Goal: Task Accomplishment & Management: Contribute content

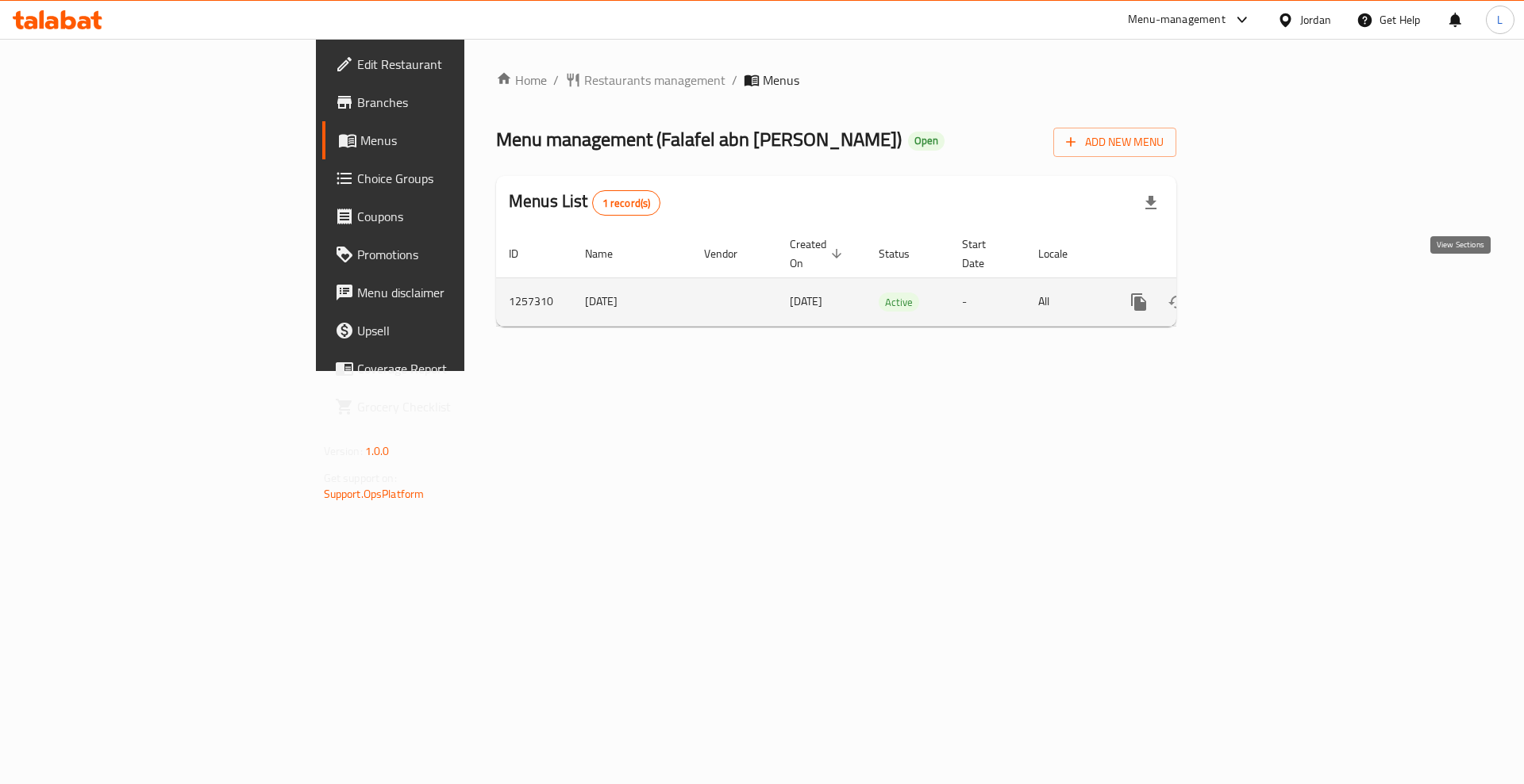
click at [1272, 289] on link "enhanced table" at bounding box center [1252, 302] width 38 height 38
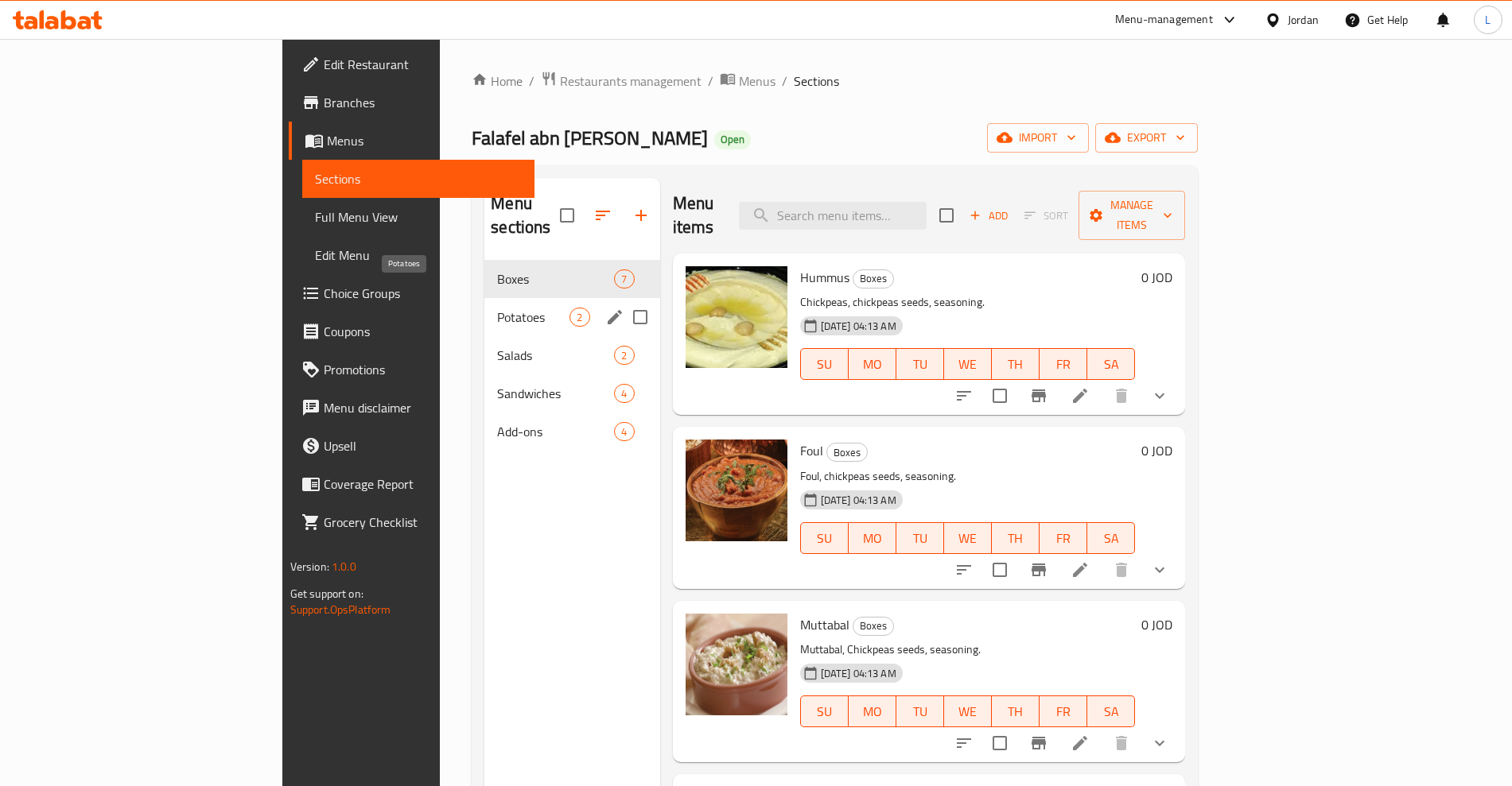
click at [497, 308] on span "Potatoes" at bounding box center [533, 317] width 73 height 19
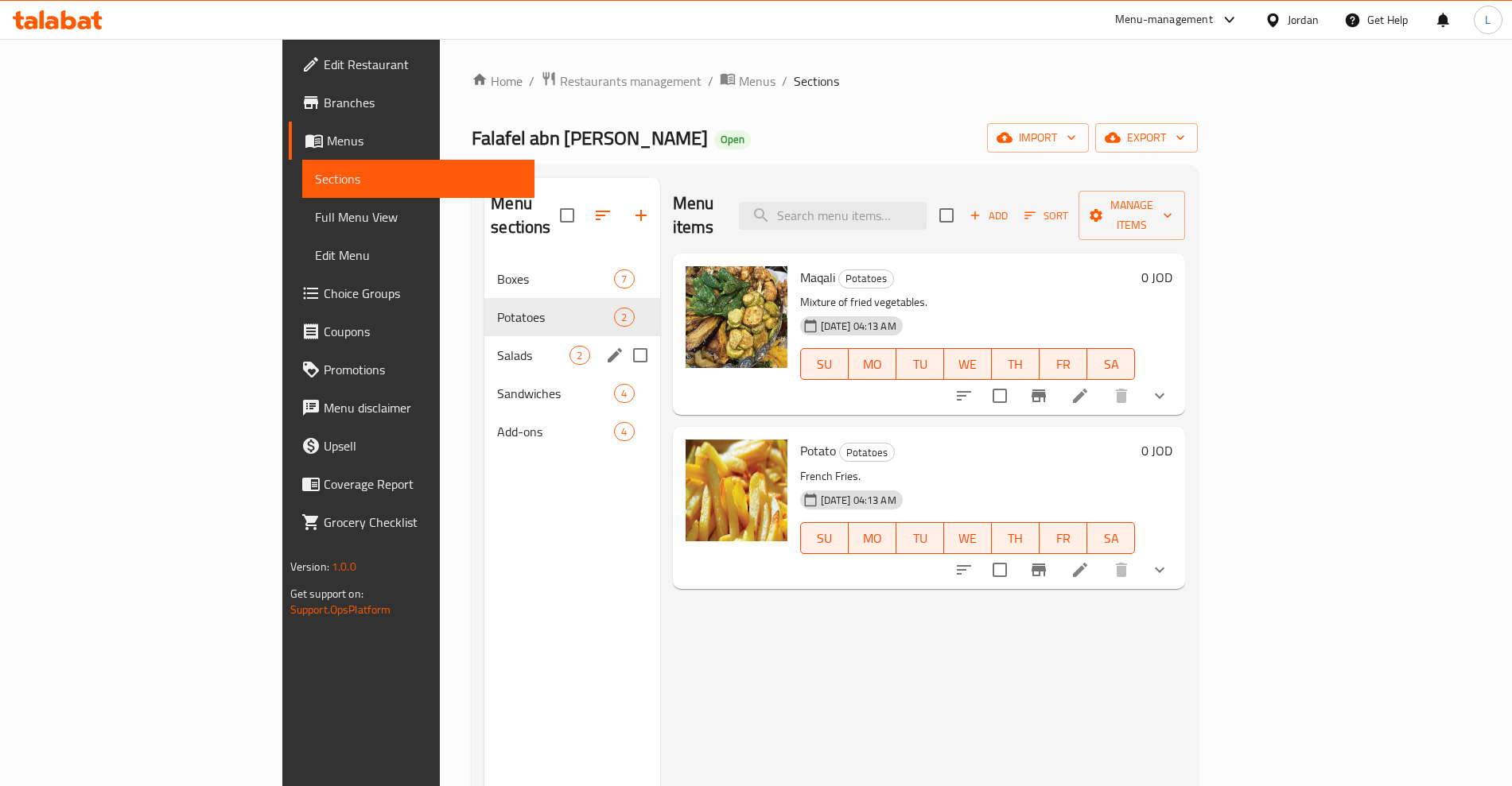
click at [484, 336] on div "Salads 2" at bounding box center [571, 355] width 175 height 38
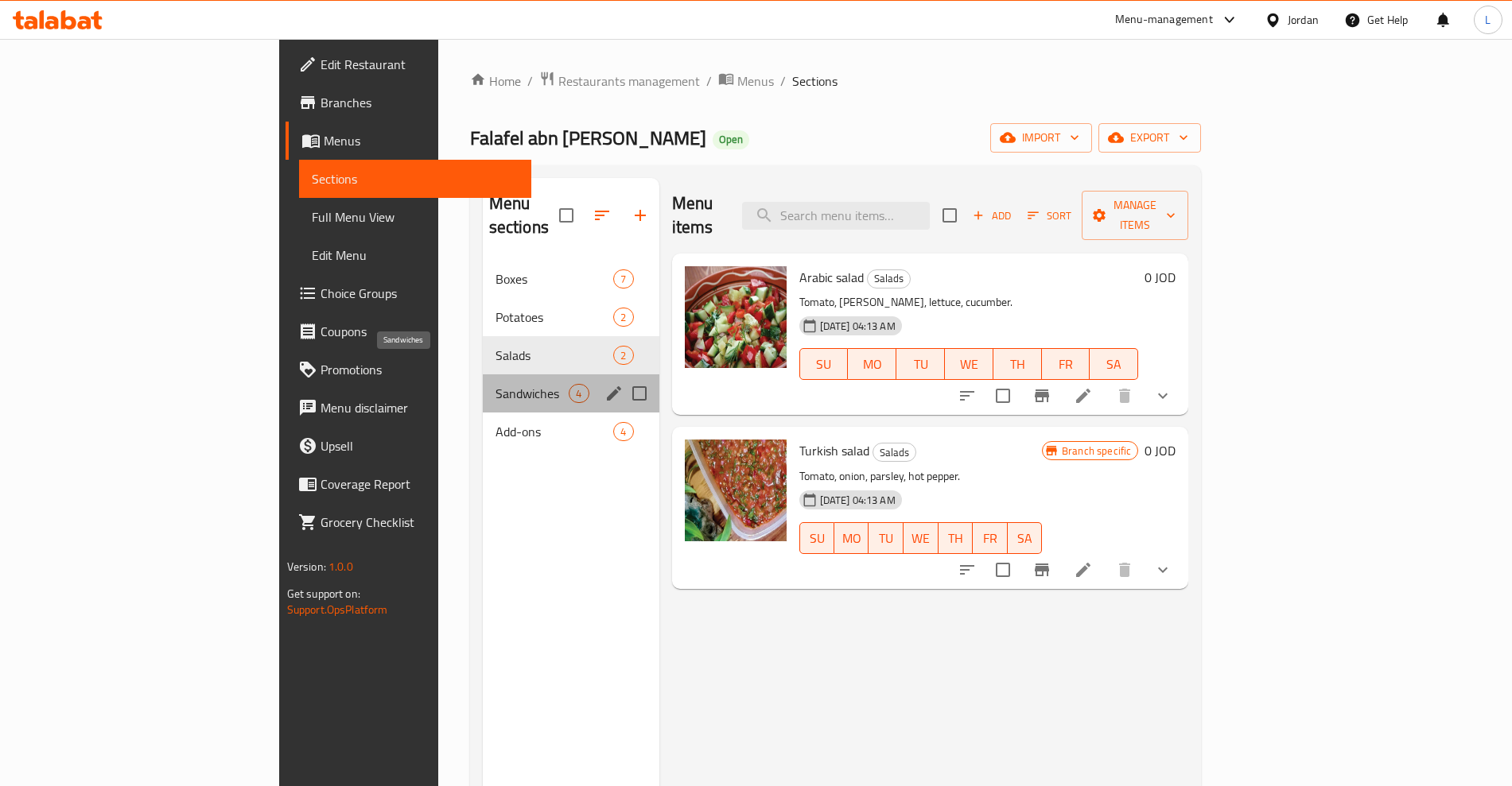
click at [495, 384] on span "Sandwiches" at bounding box center [532, 393] width 74 height 19
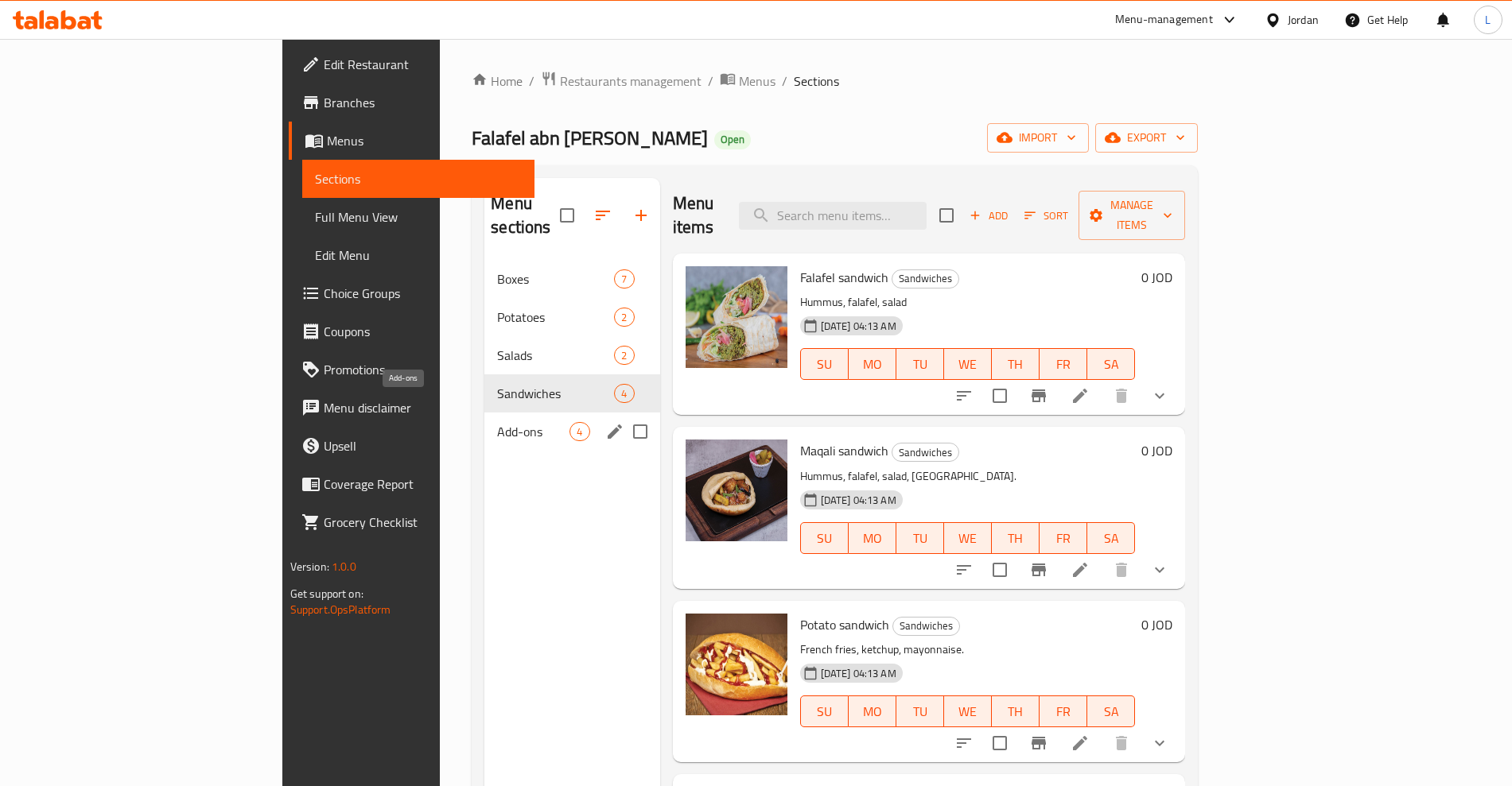
click at [497, 422] on span "Add-ons" at bounding box center [533, 431] width 73 height 19
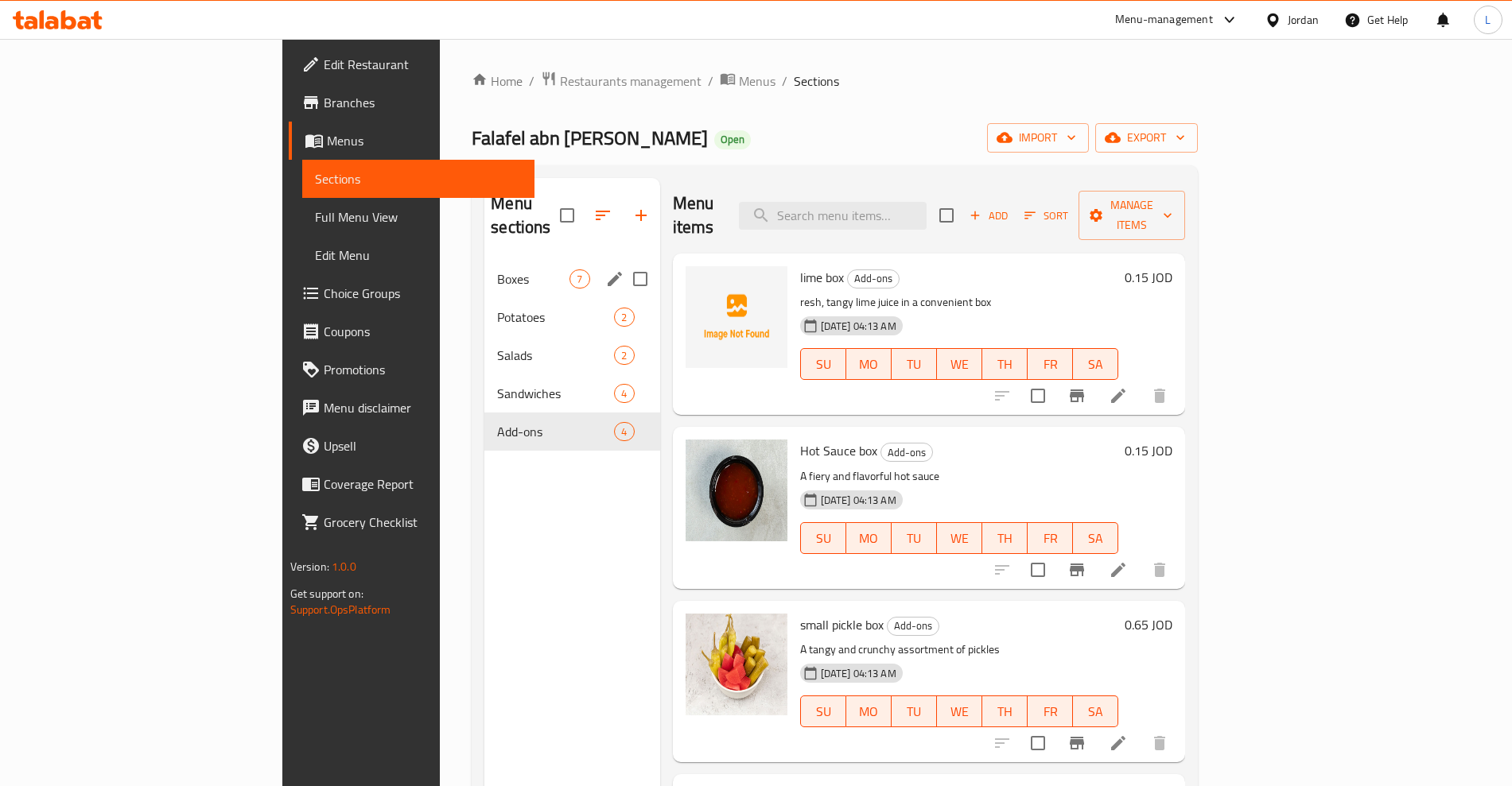
click at [497, 269] on span "Boxes" at bounding box center [533, 278] width 73 height 19
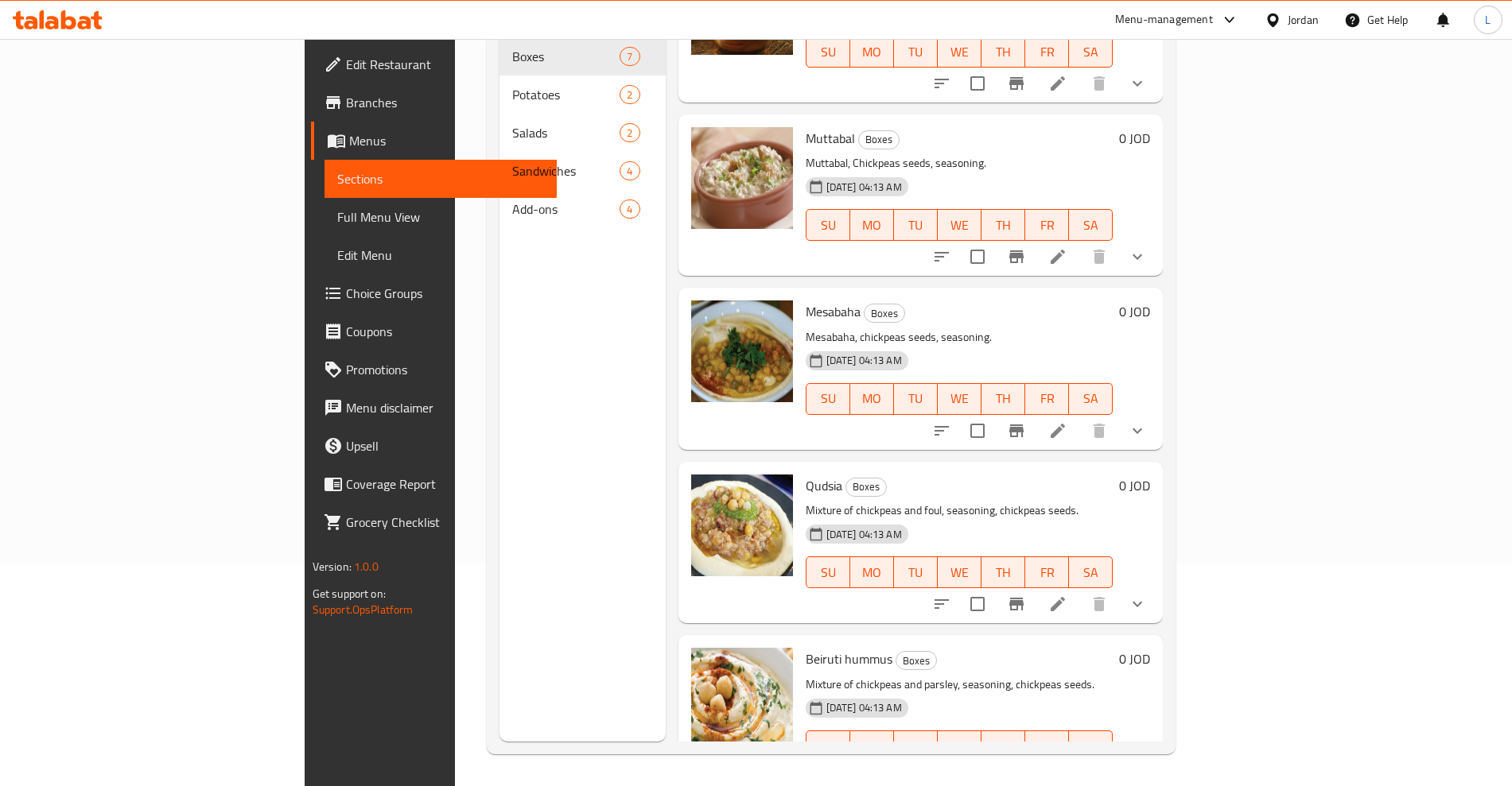
scroll to position [469, 0]
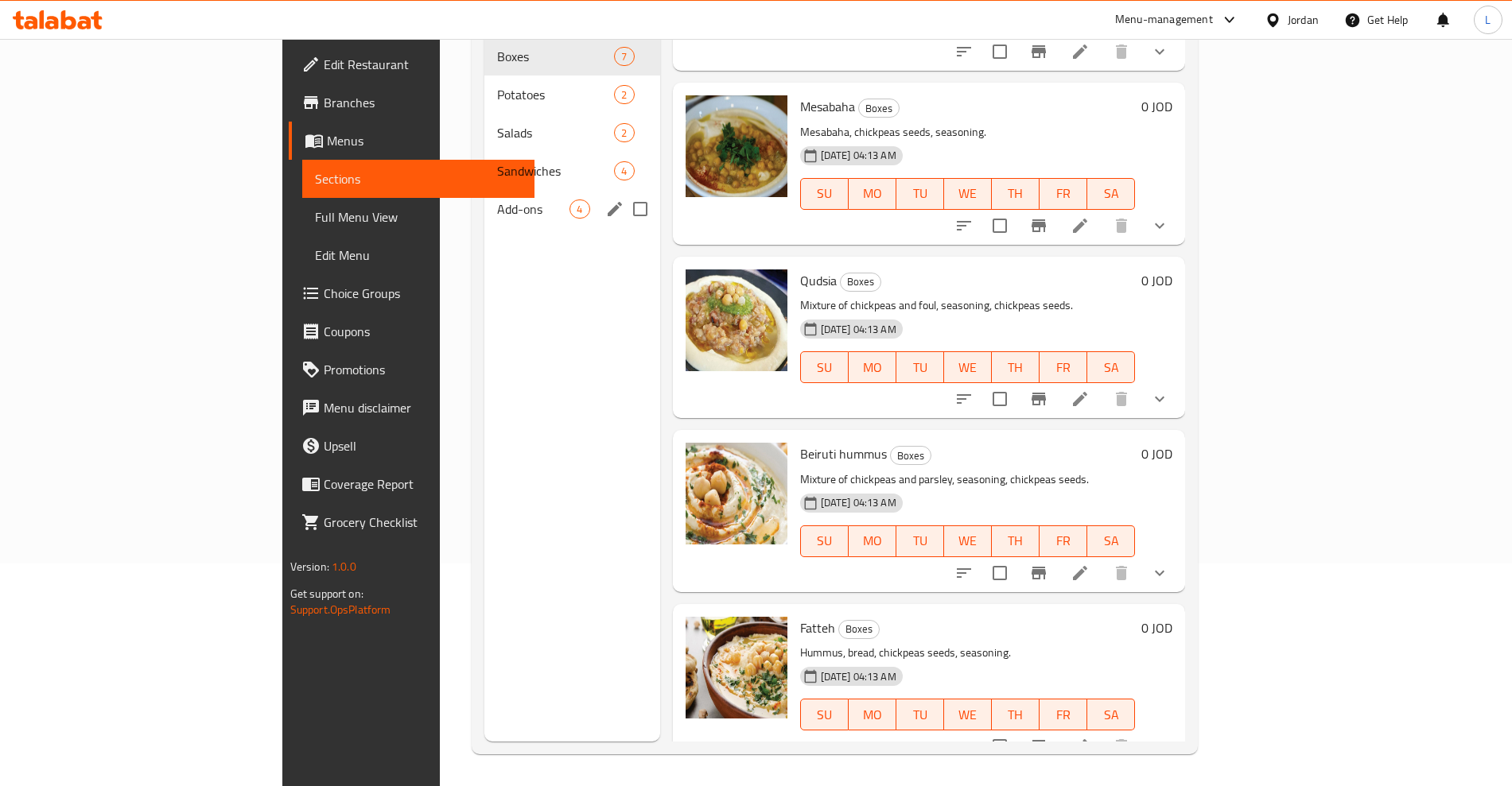
click at [497, 199] on span "Add-ons" at bounding box center [533, 208] width 73 height 19
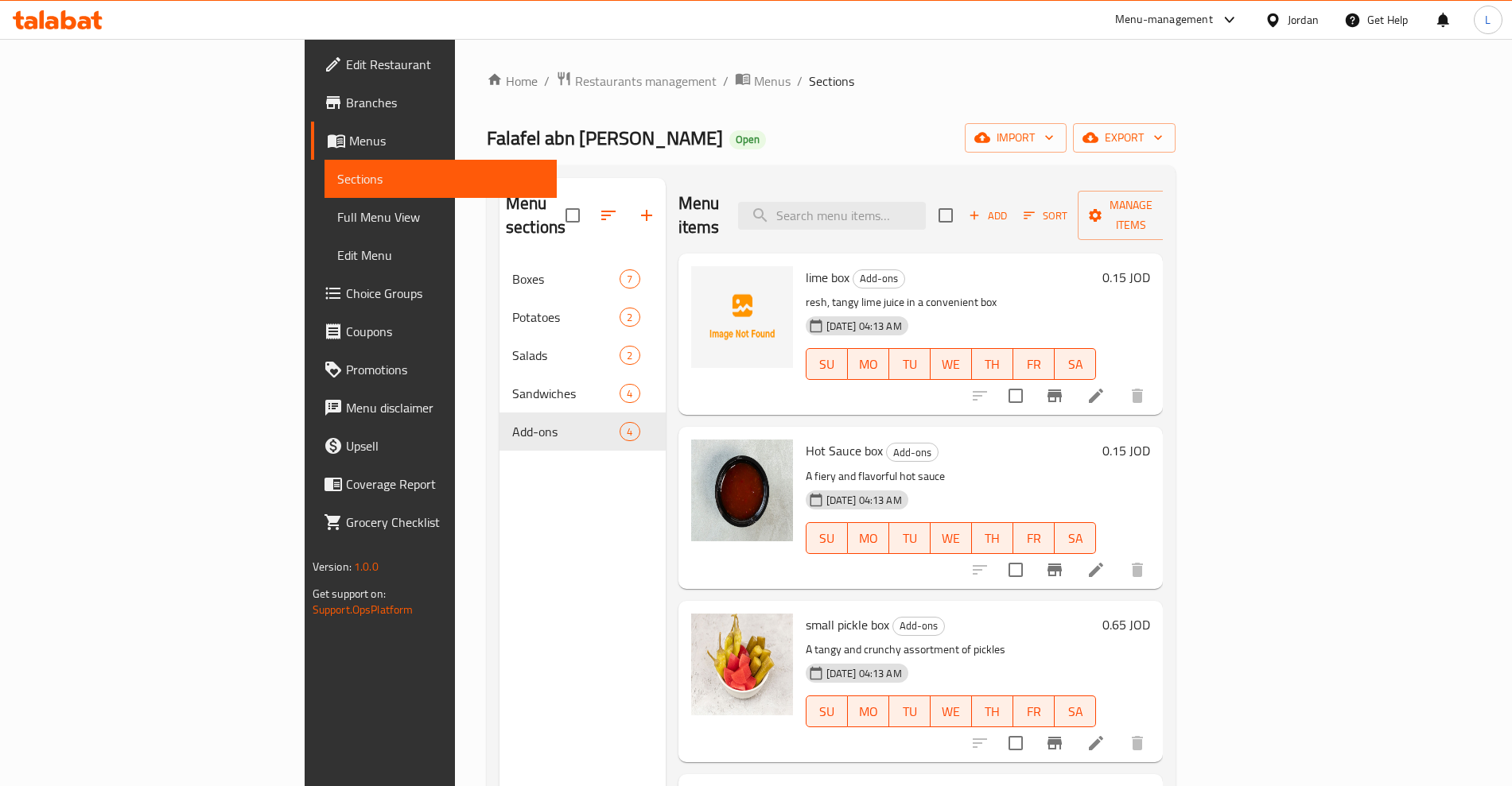
click at [981, 209] on icon "button" at bounding box center [974, 216] width 14 height 14
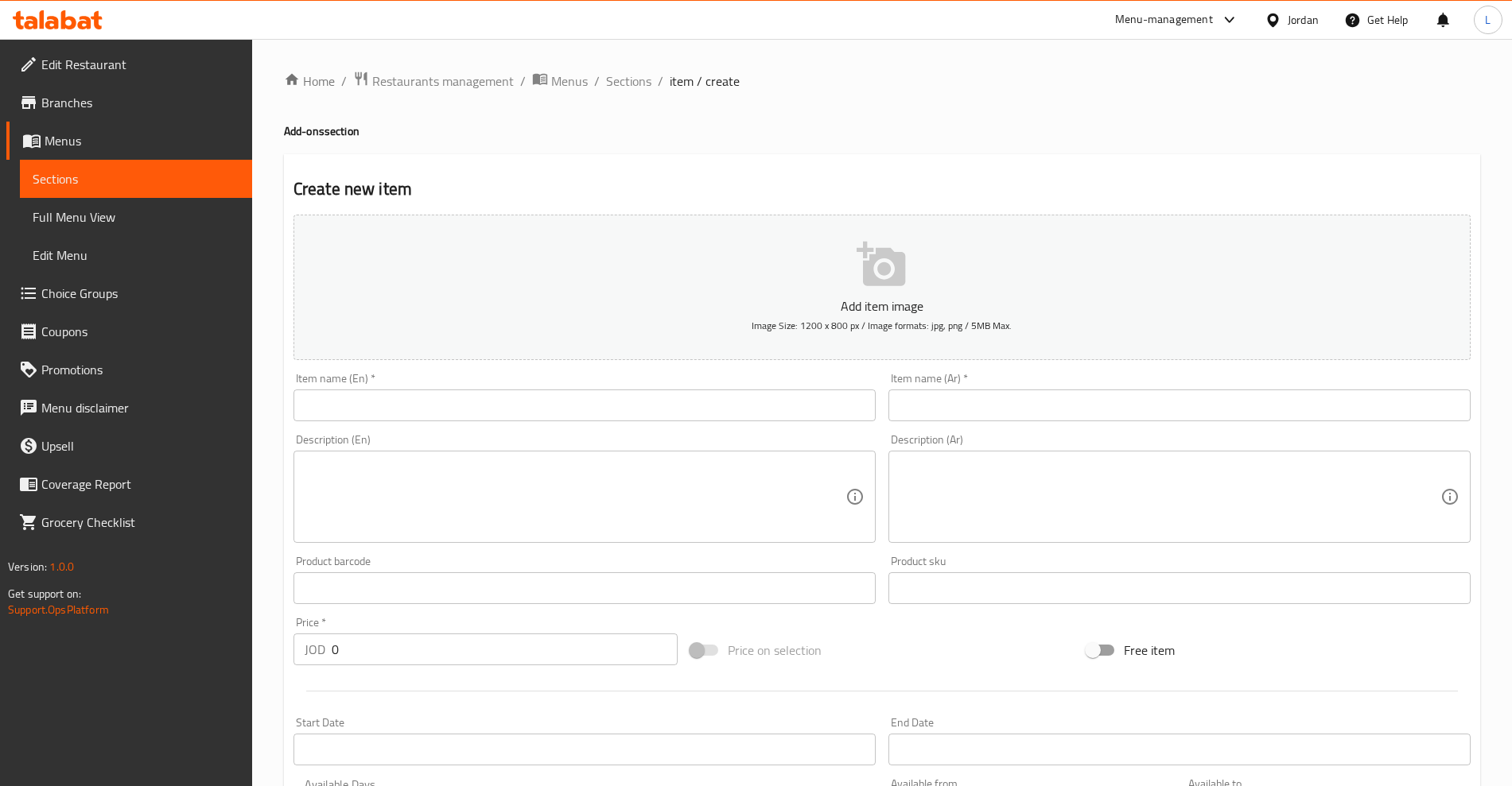
click at [453, 406] on input "text" at bounding box center [585, 405] width 582 height 31
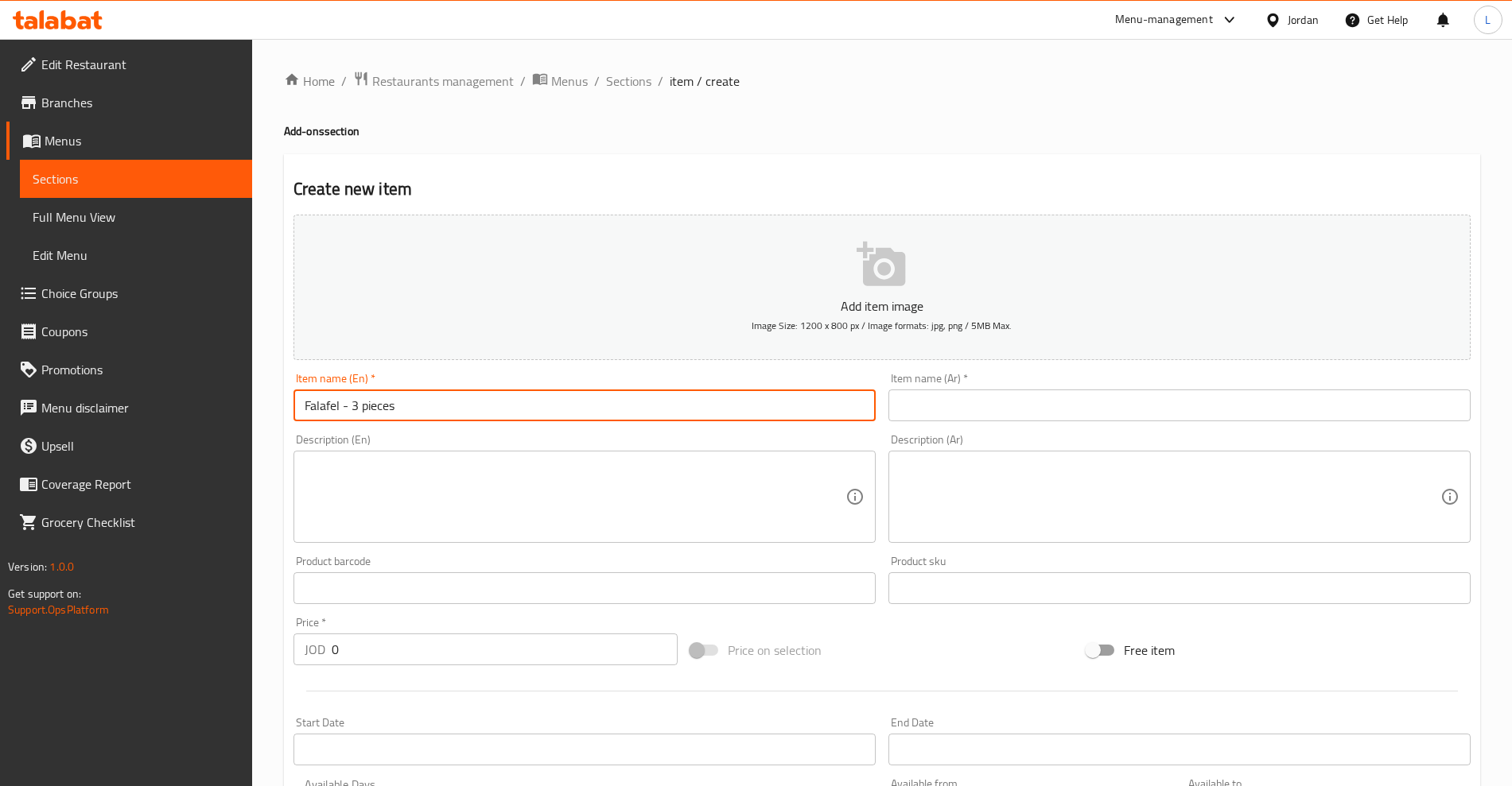
type input "Falafel - 3 pieces"
click at [954, 403] on input "text" at bounding box center [1180, 405] width 582 height 31
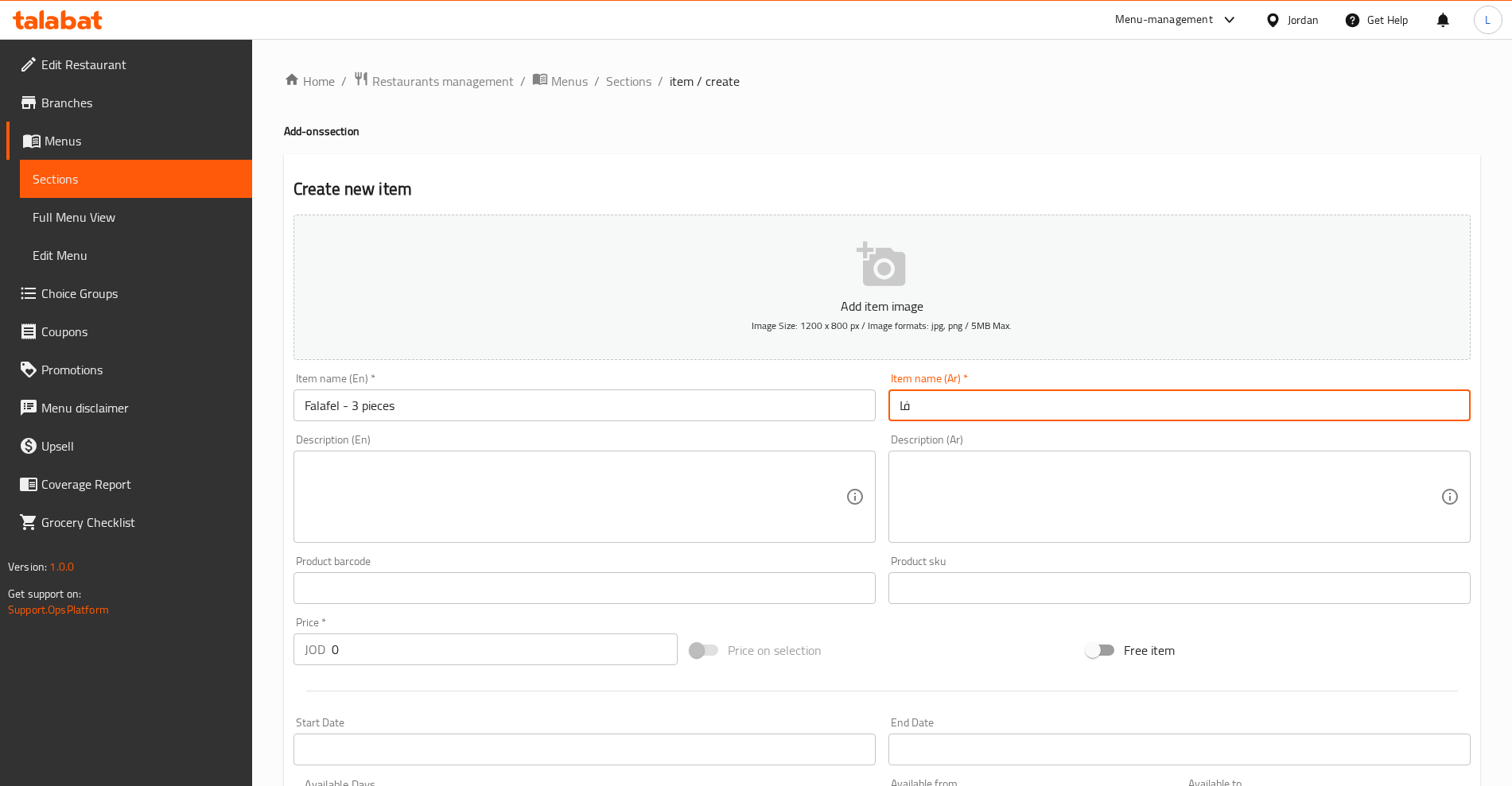
type input "ف"
type input "فلافل - 3 حبات"
click at [729, 482] on textarea at bounding box center [575, 498] width 541 height 75
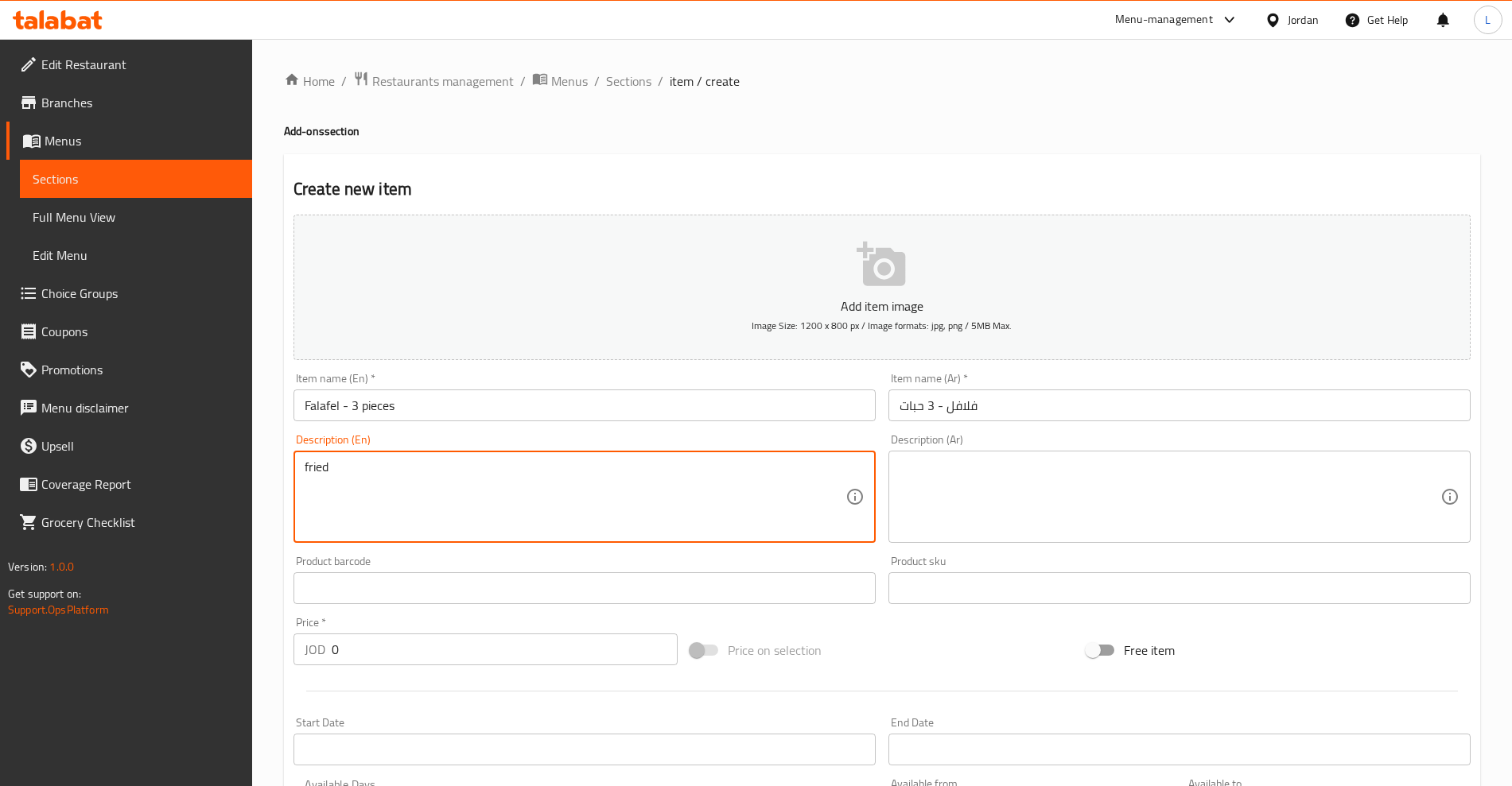
type textarea "fried"
click at [1119, 522] on textarea at bounding box center [1170, 498] width 541 height 75
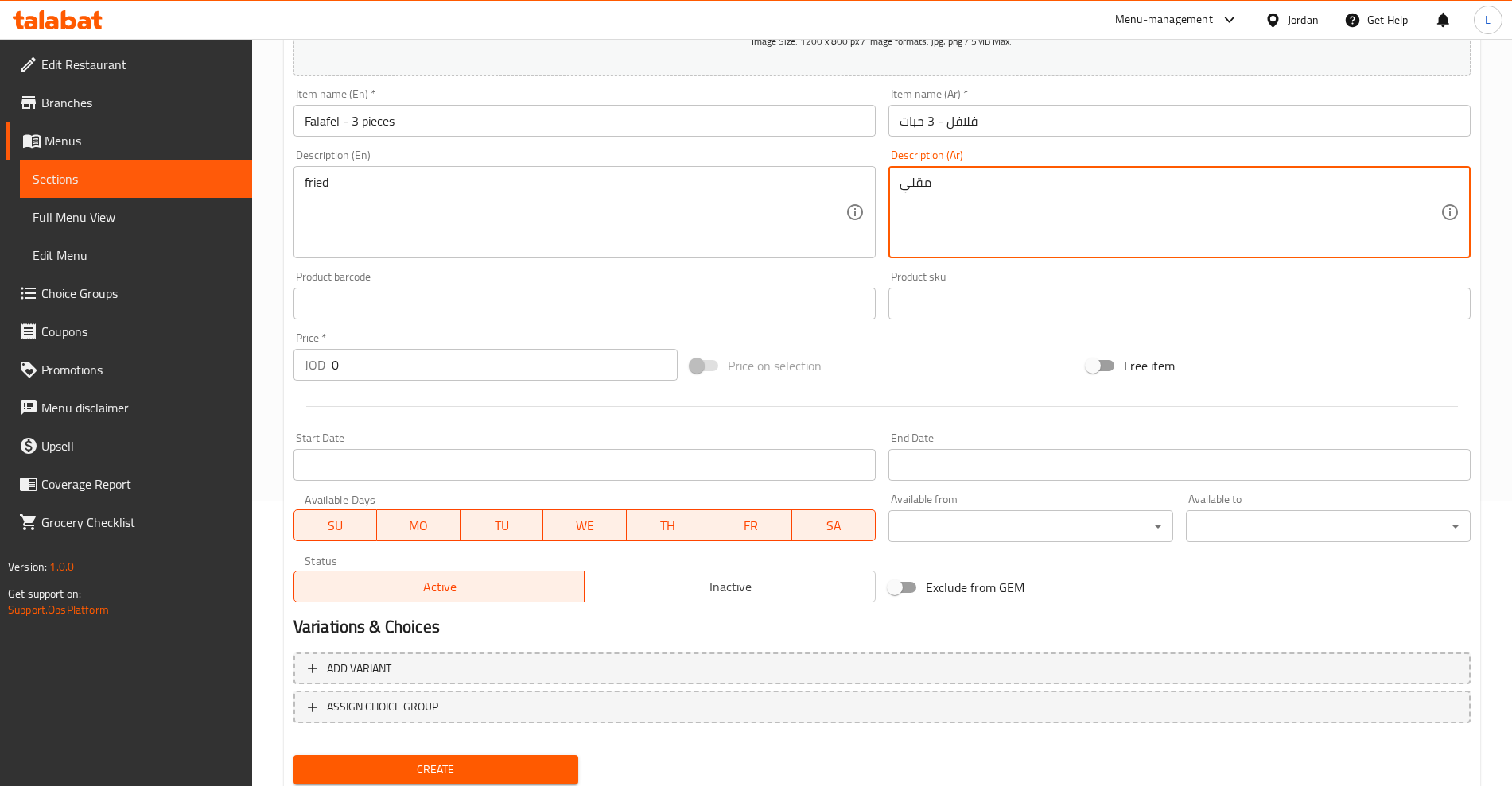
scroll to position [298, 0]
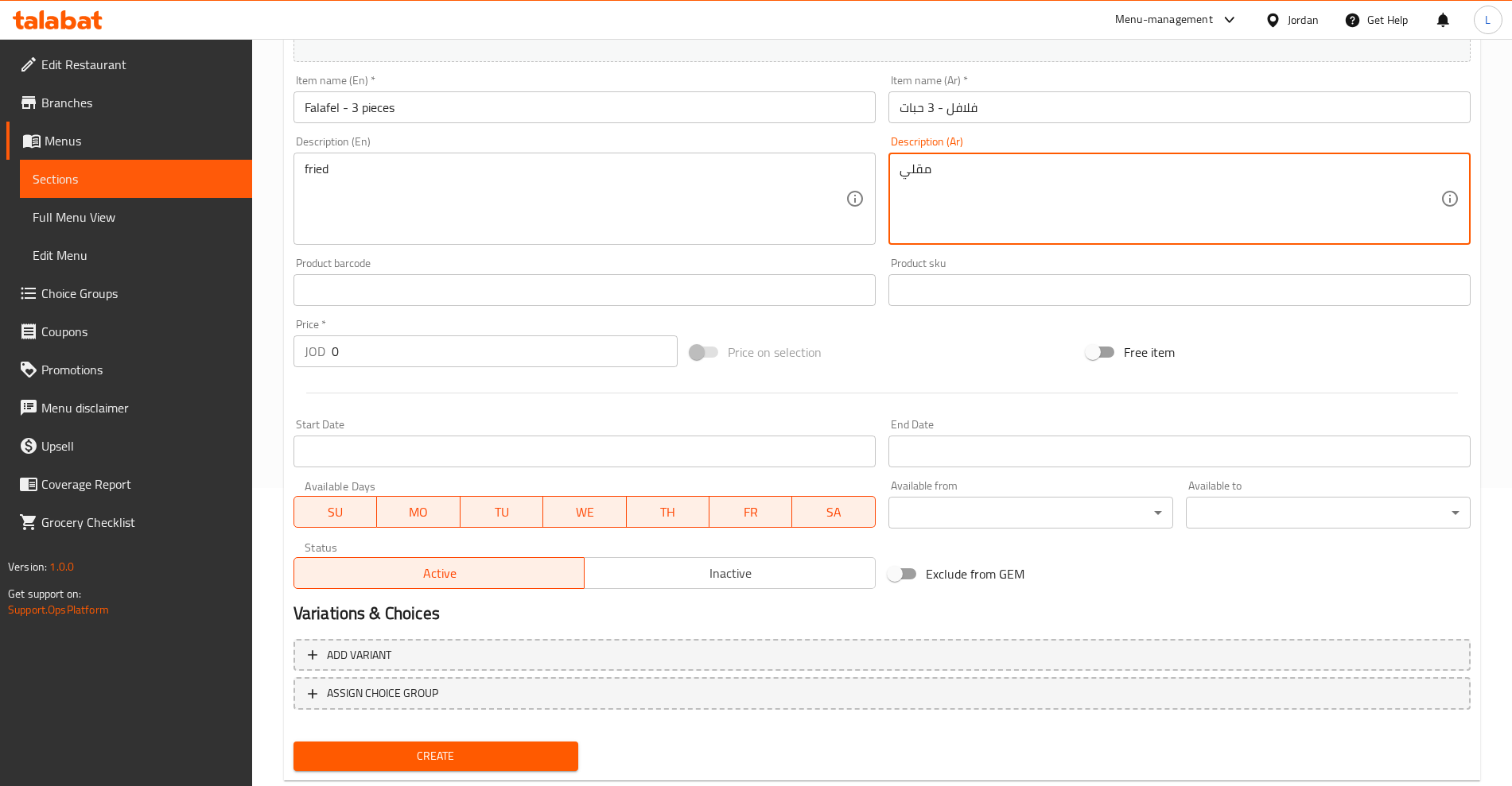
type textarea "مقلي"
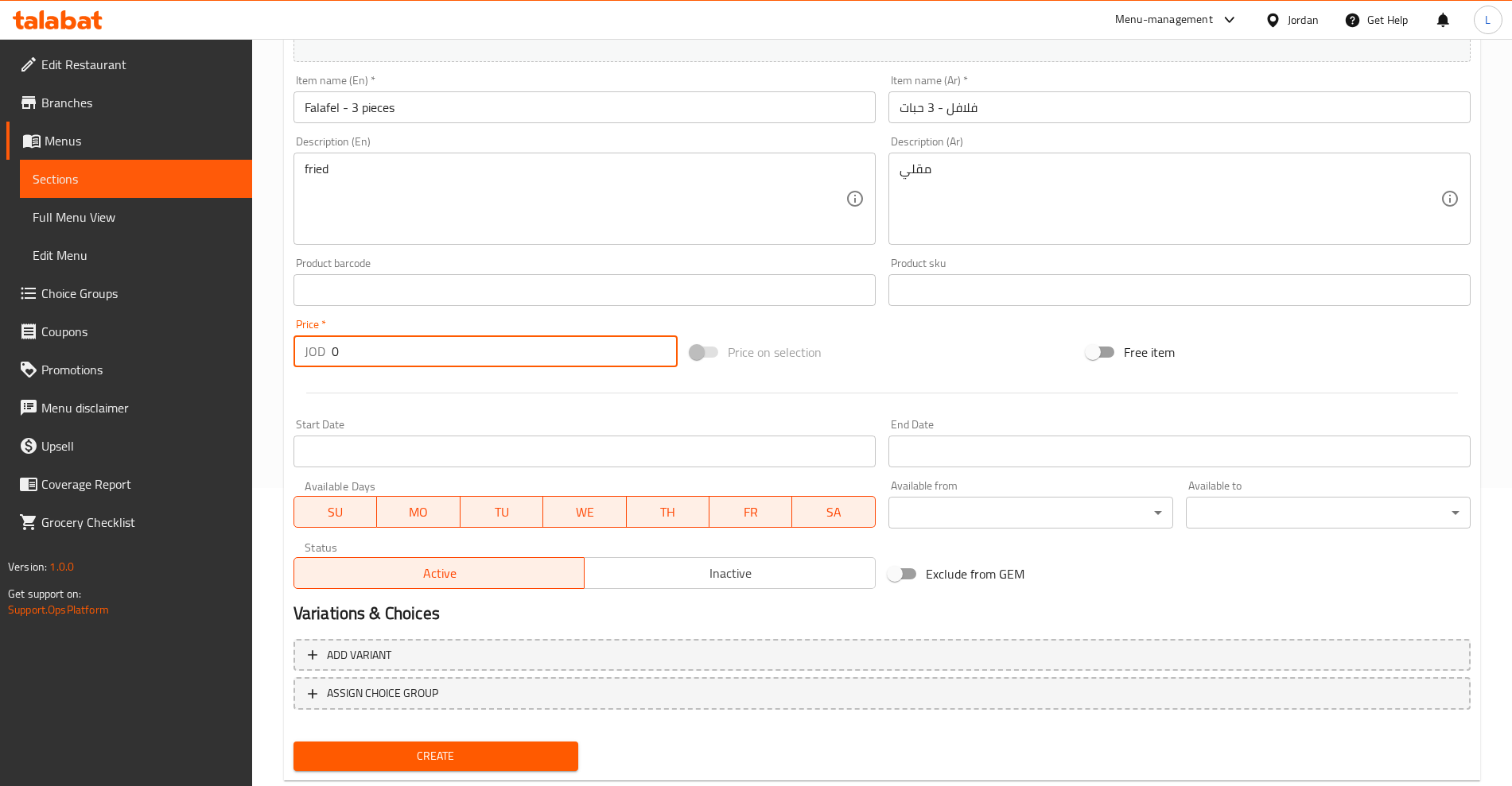
drag, startPoint x: 373, startPoint y: 344, endPoint x: 323, endPoint y: 357, distance: 51.7
click at [323, 357] on div "JOD 0 Price *" at bounding box center [486, 351] width 385 height 31
type input "0.10"
click at [493, 757] on span "Create" at bounding box center [436, 756] width 260 height 20
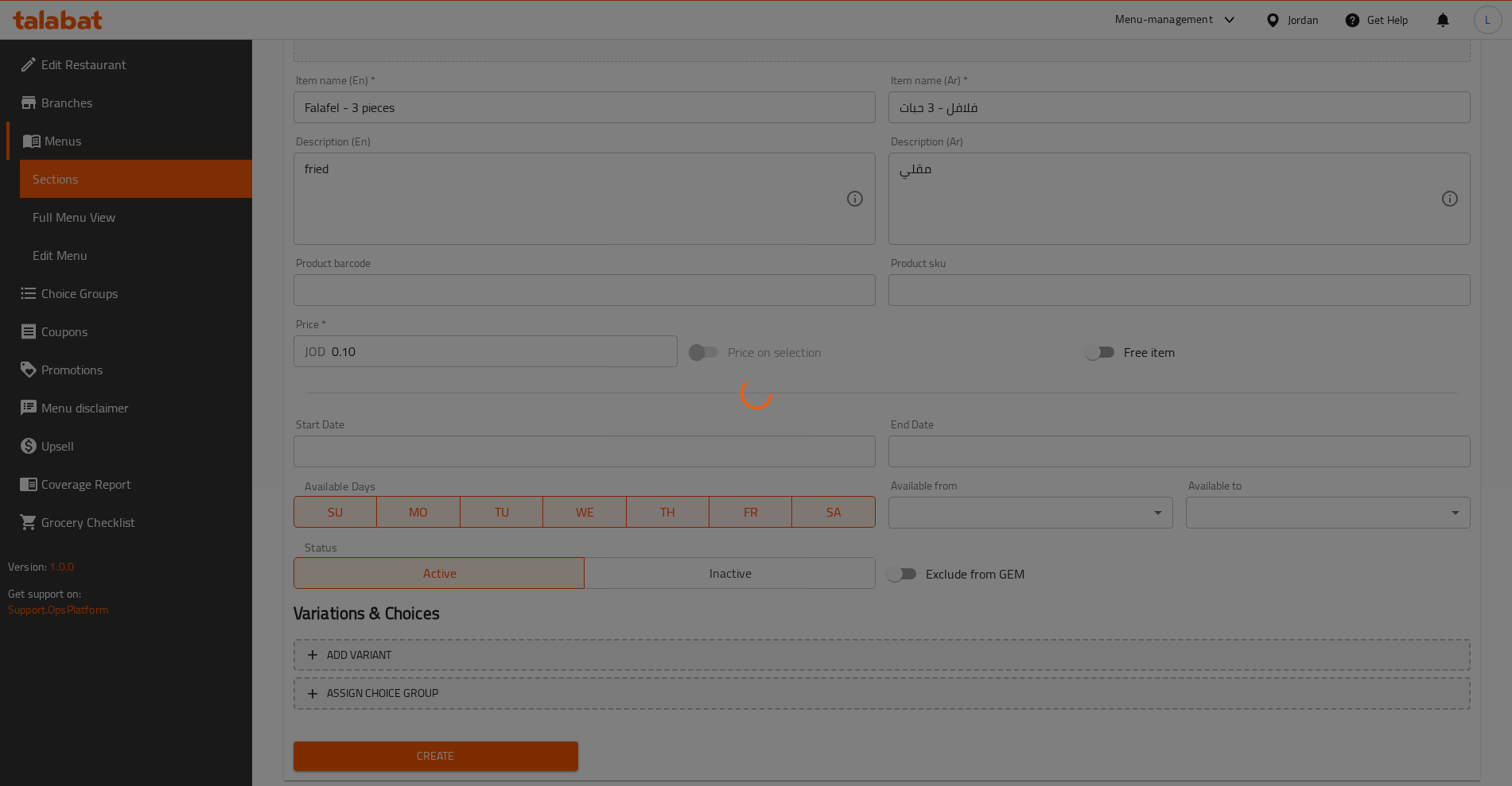
type input "0"
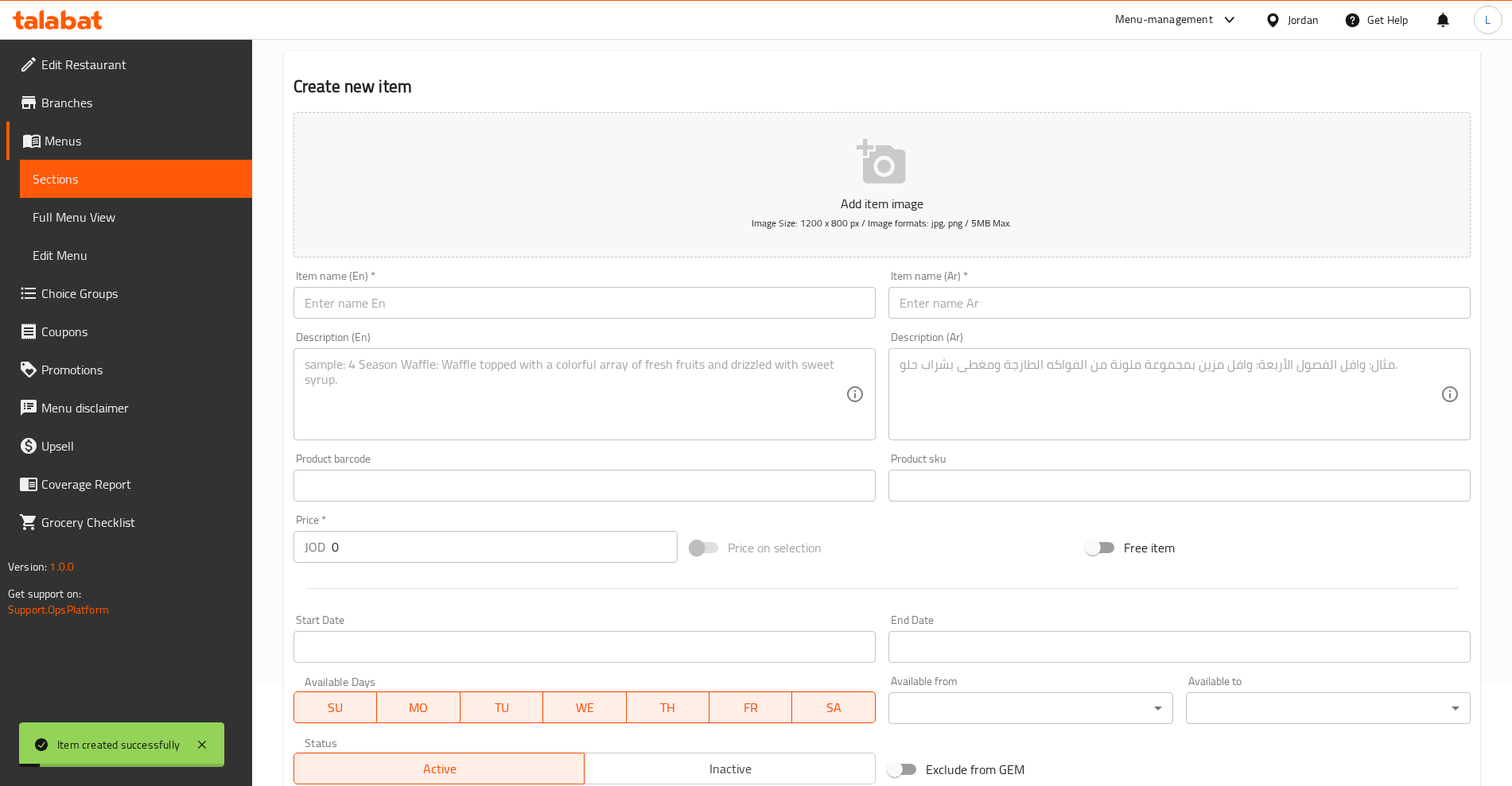
scroll to position [0, 0]
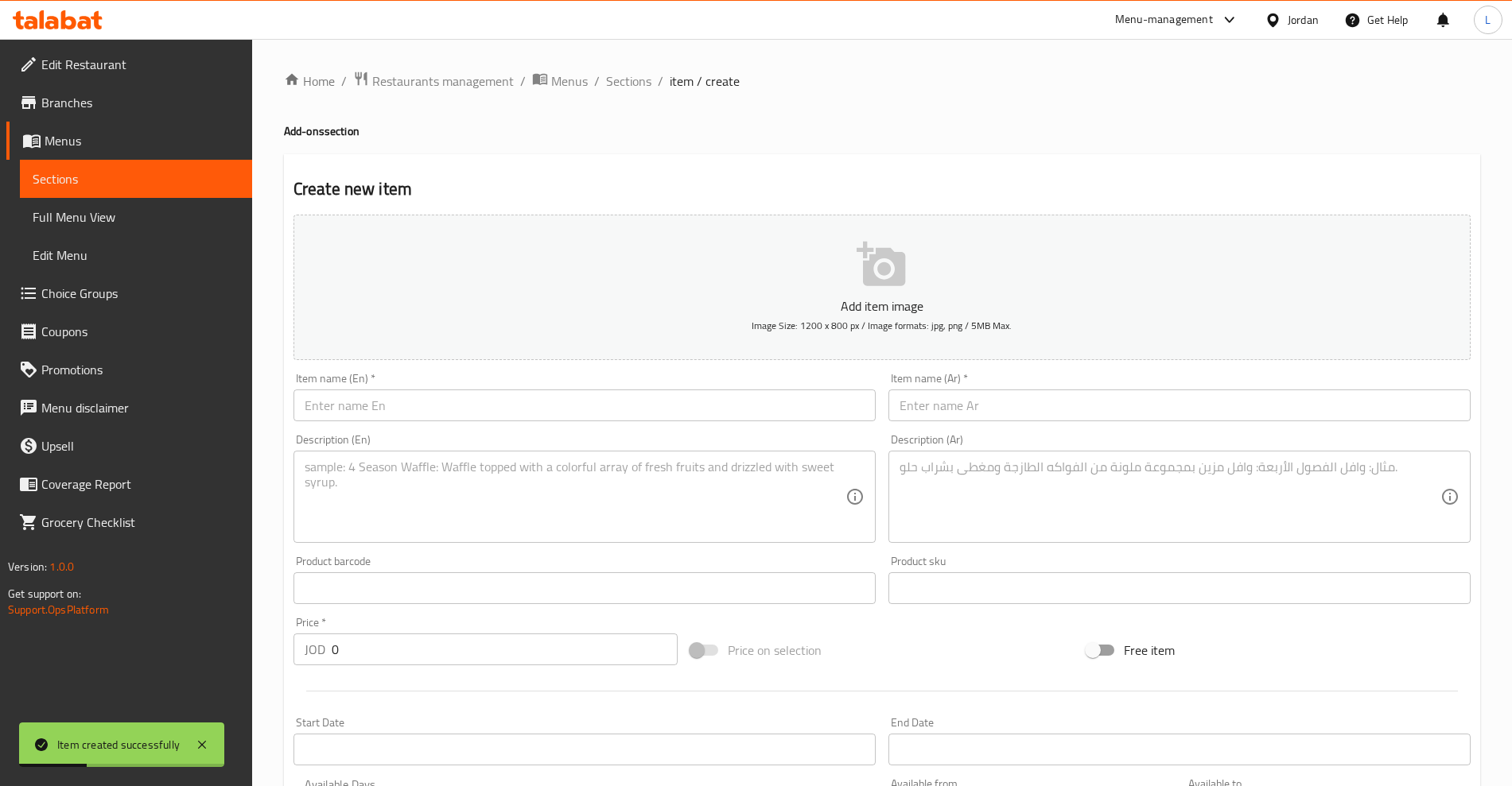
click at [72, 174] on span "Sections" at bounding box center [136, 179] width 207 height 19
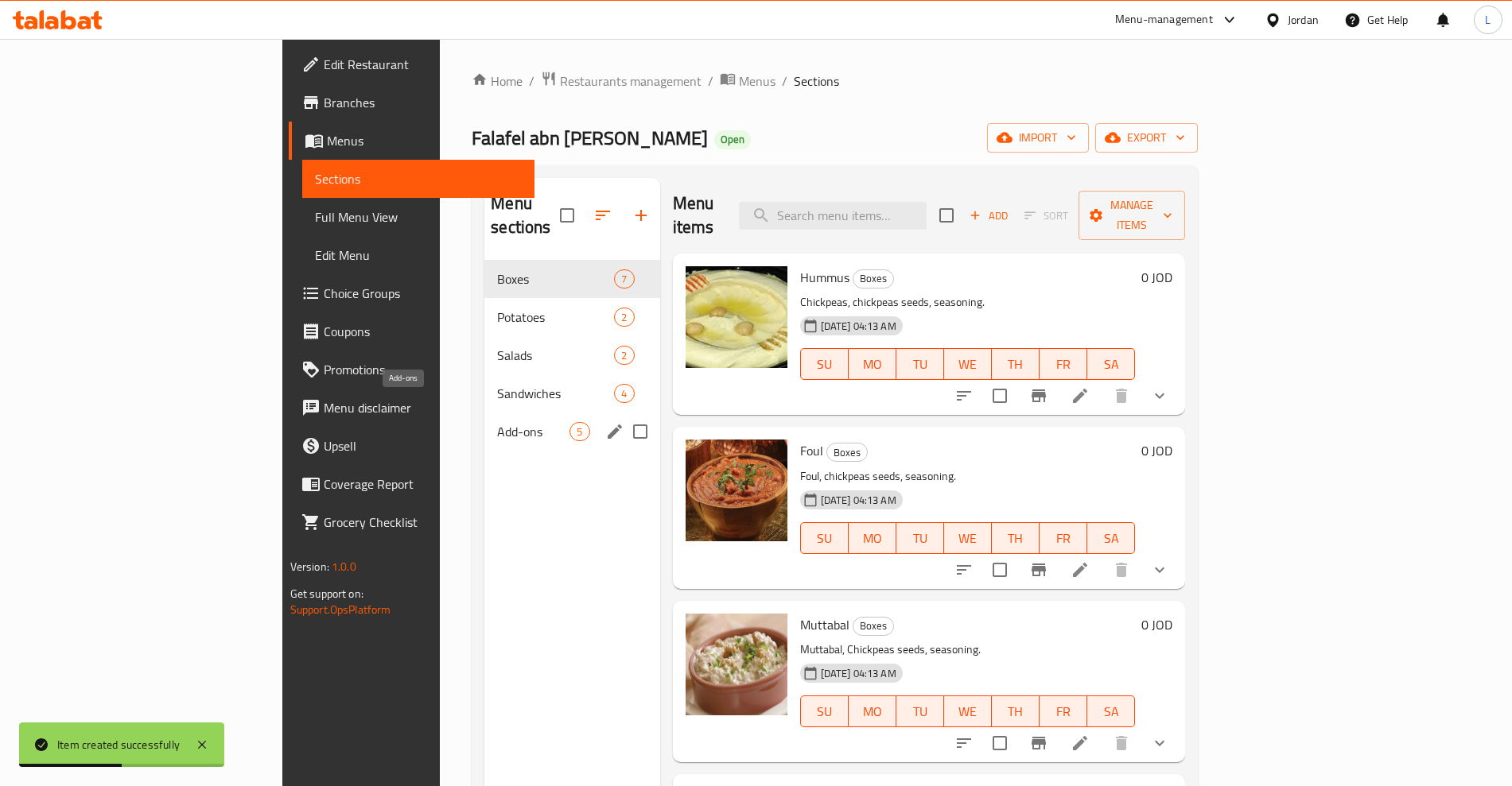
click at [497, 422] on span "Add-ons" at bounding box center [533, 431] width 73 height 19
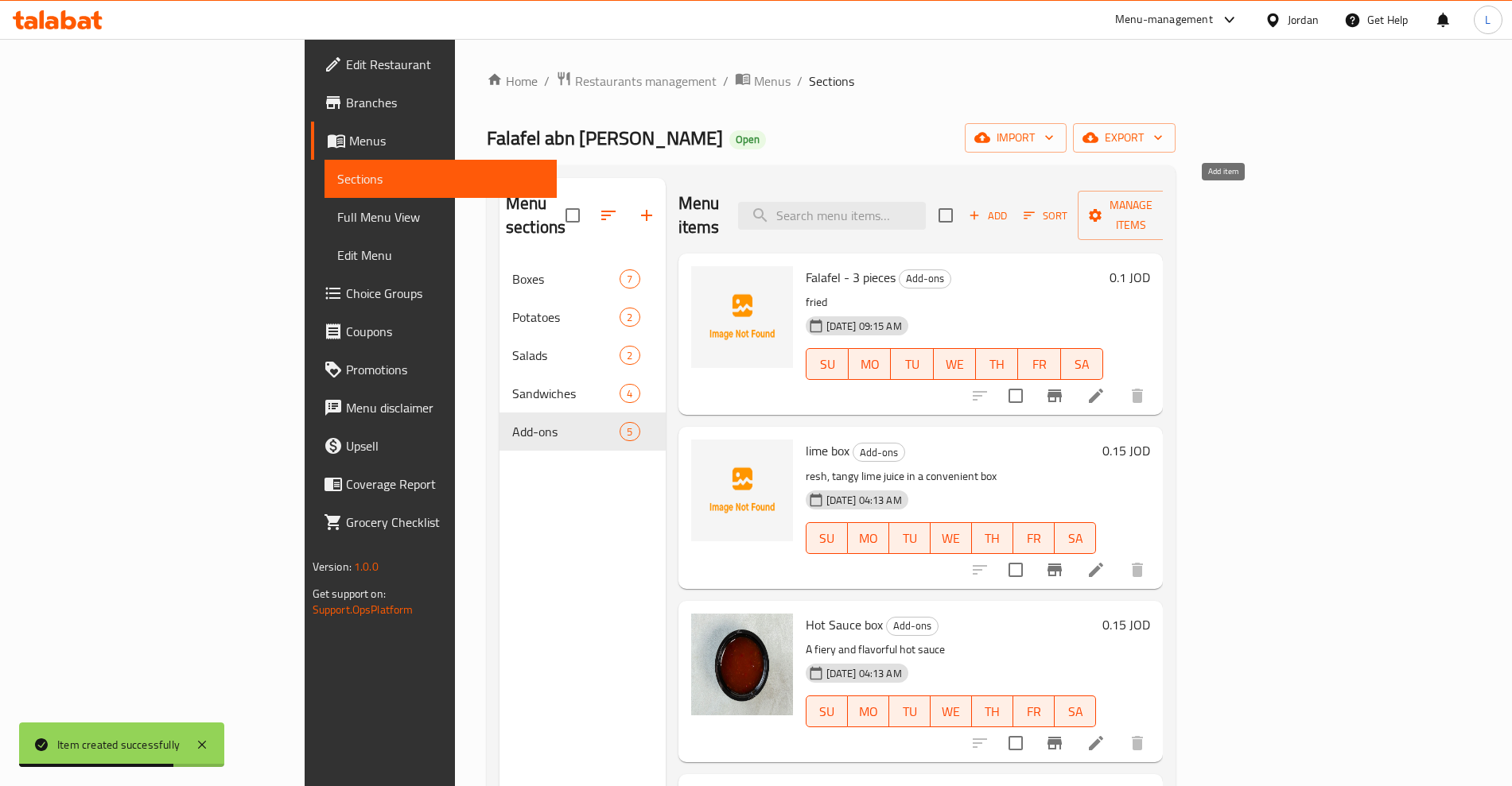
click at [1009, 207] on span "Add" at bounding box center [988, 216] width 43 height 18
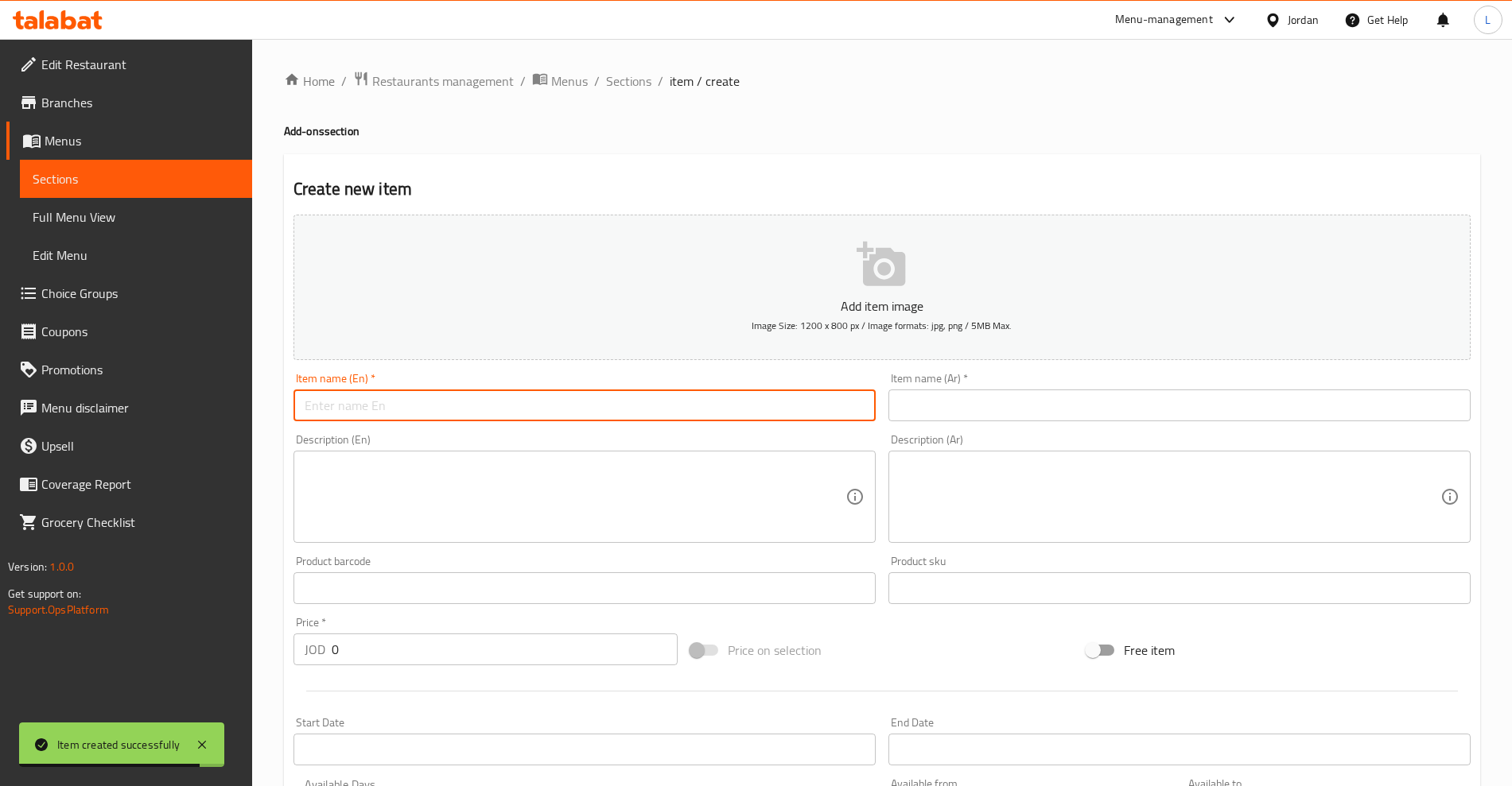
click at [500, 411] on input "text" at bounding box center [585, 405] width 582 height 31
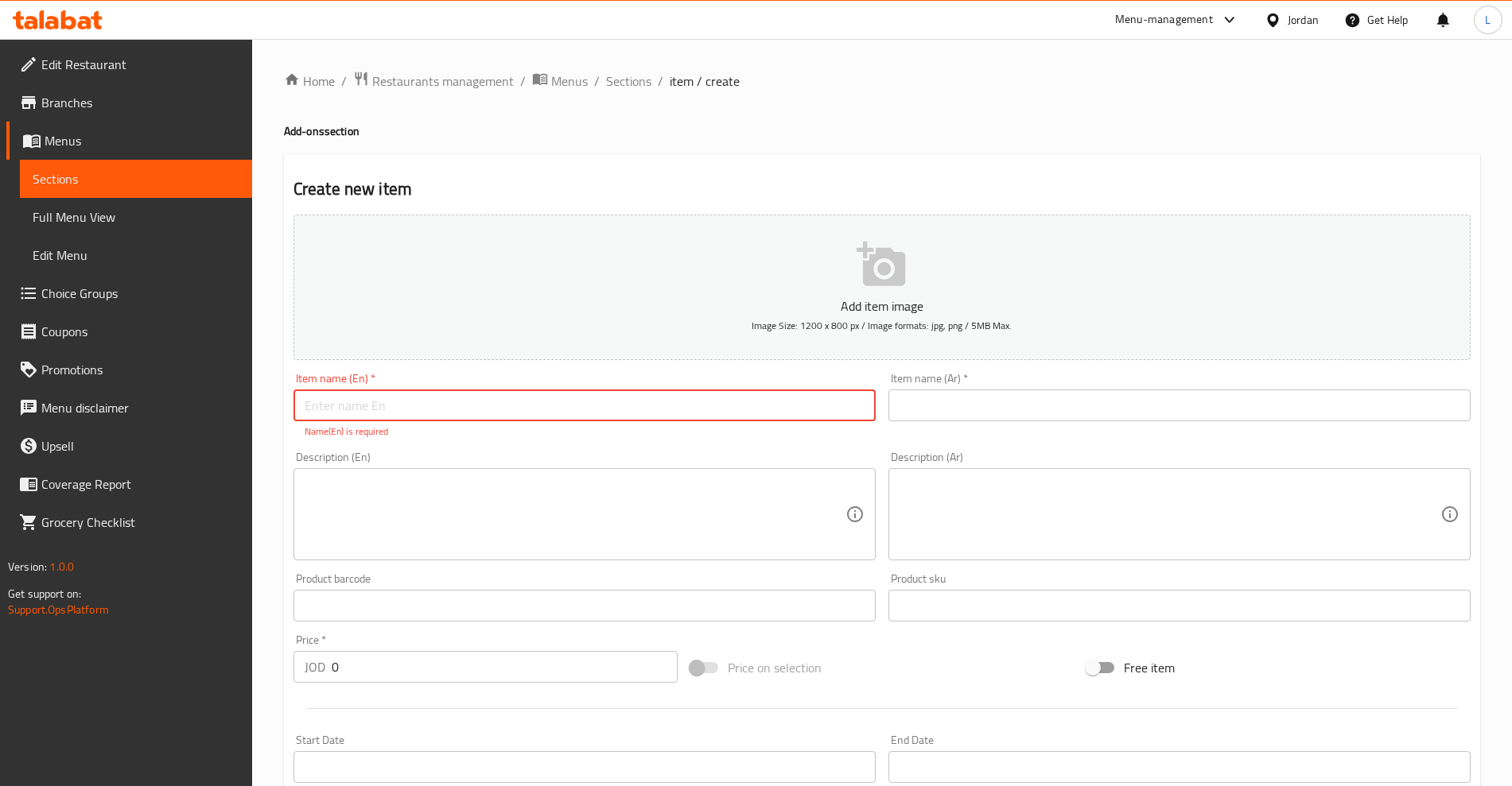
paste input "Stuffed Falafel"
type input "Stuffed Falafel"
drag, startPoint x: 1081, startPoint y: 405, endPoint x: 1081, endPoint y: 392, distance: 13.0
click at [1081, 403] on input "text" at bounding box center [1180, 405] width 582 height 31
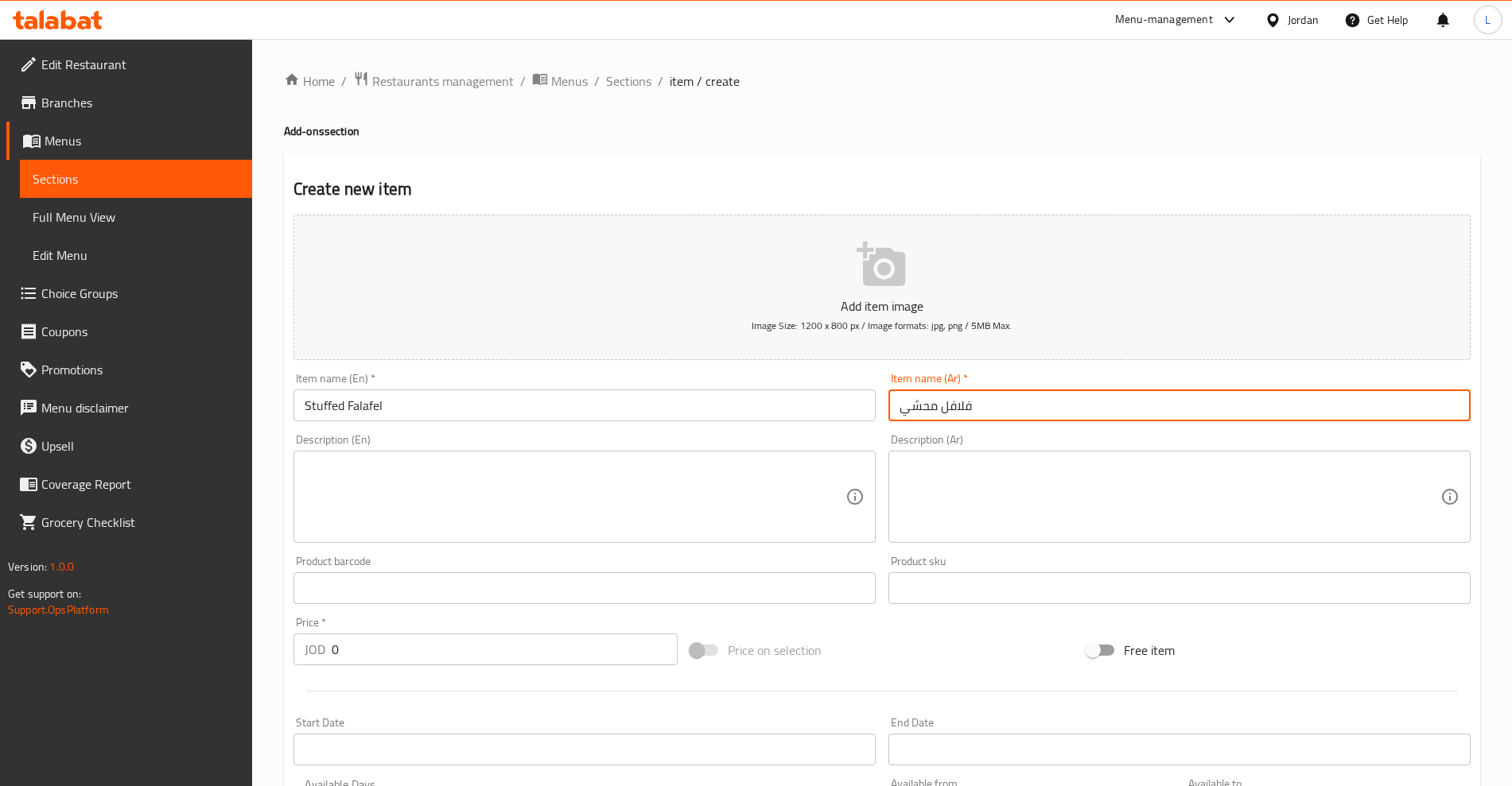
type input "فلافل محشي"
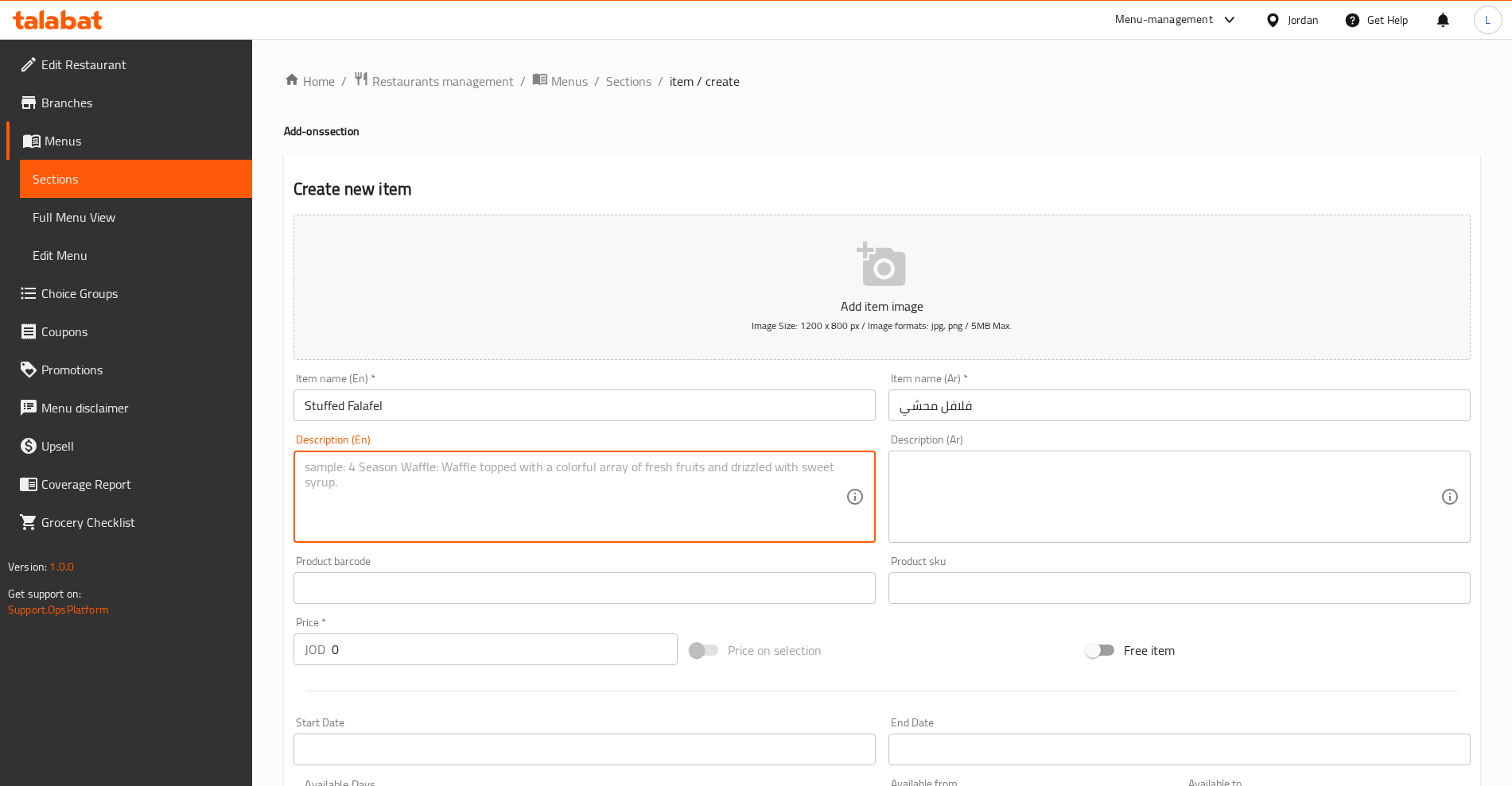
click at [769, 499] on textarea at bounding box center [575, 498] width 541 height 75
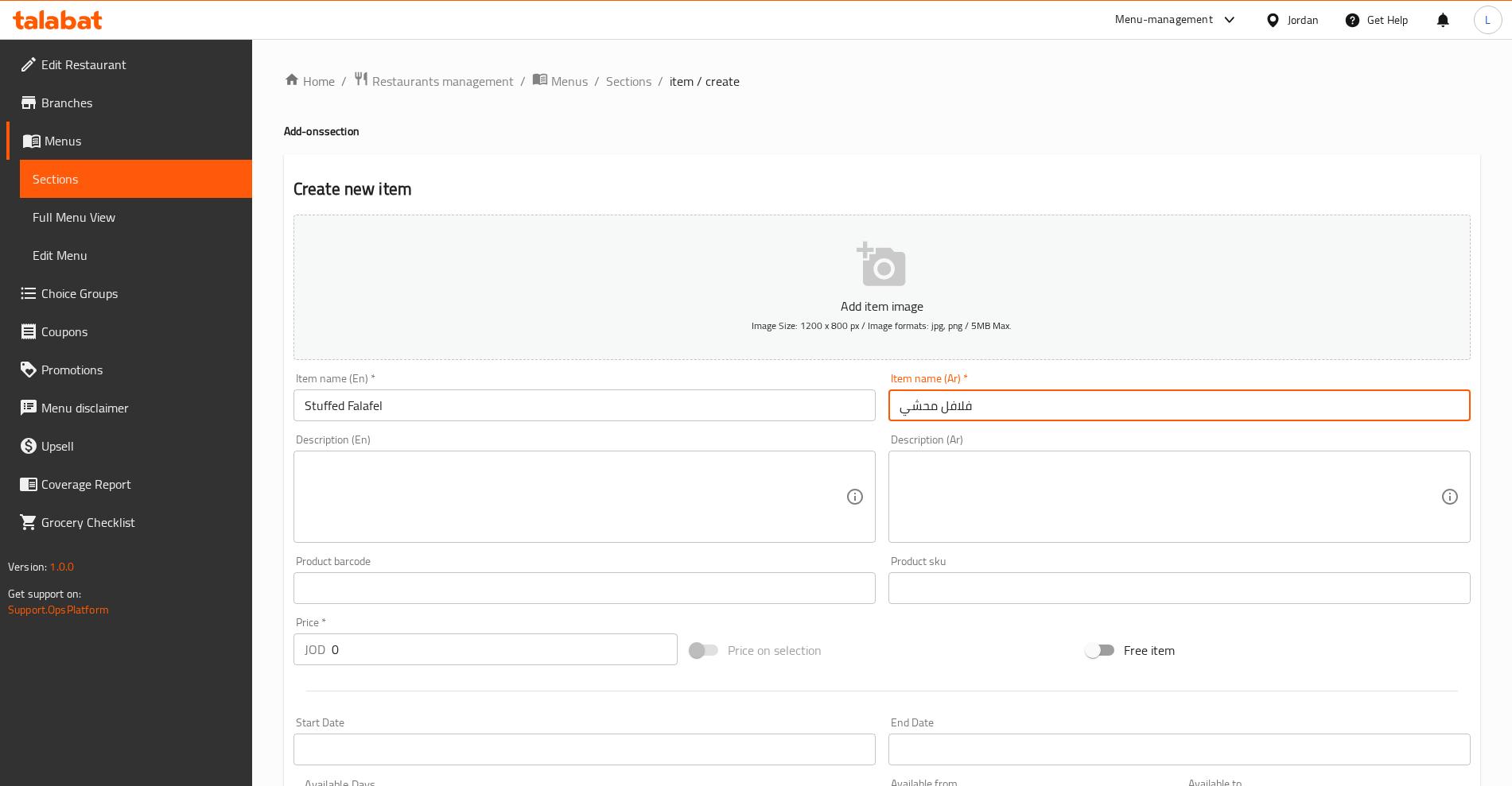
click at [998, 414] on input "فلافل محشي" at bounding box center [1180, 405] width 582 height 31
click at [474, 411] on input "Stuffed Falafel" at bounding box center [585, 405] width 582 height 31
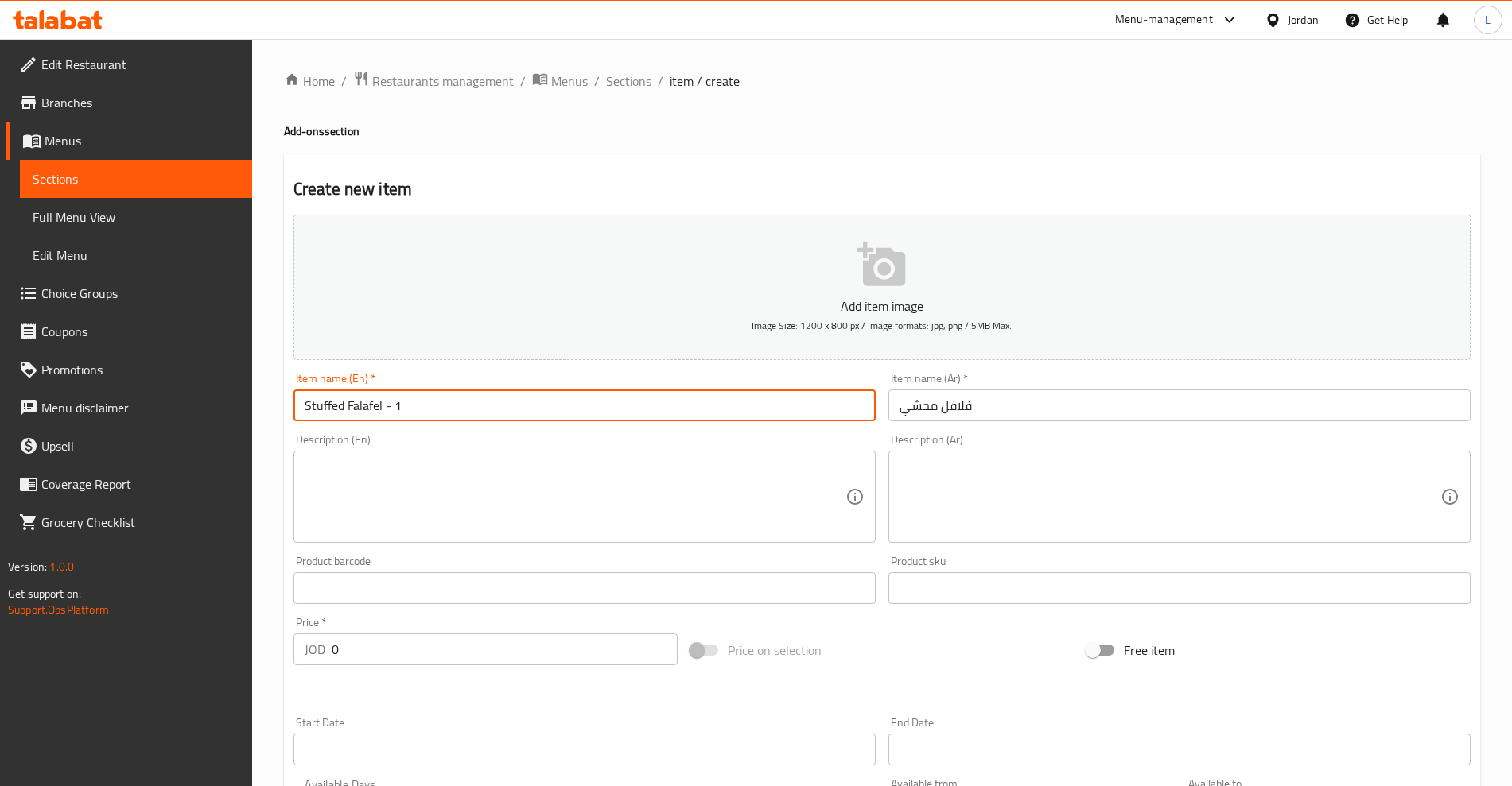
click at [467, 412] on input "Stuffed Falafel - 1" at bounding box center [585, 405] width 582 height 31
type input "Stuffed Falafel - 1 piece"
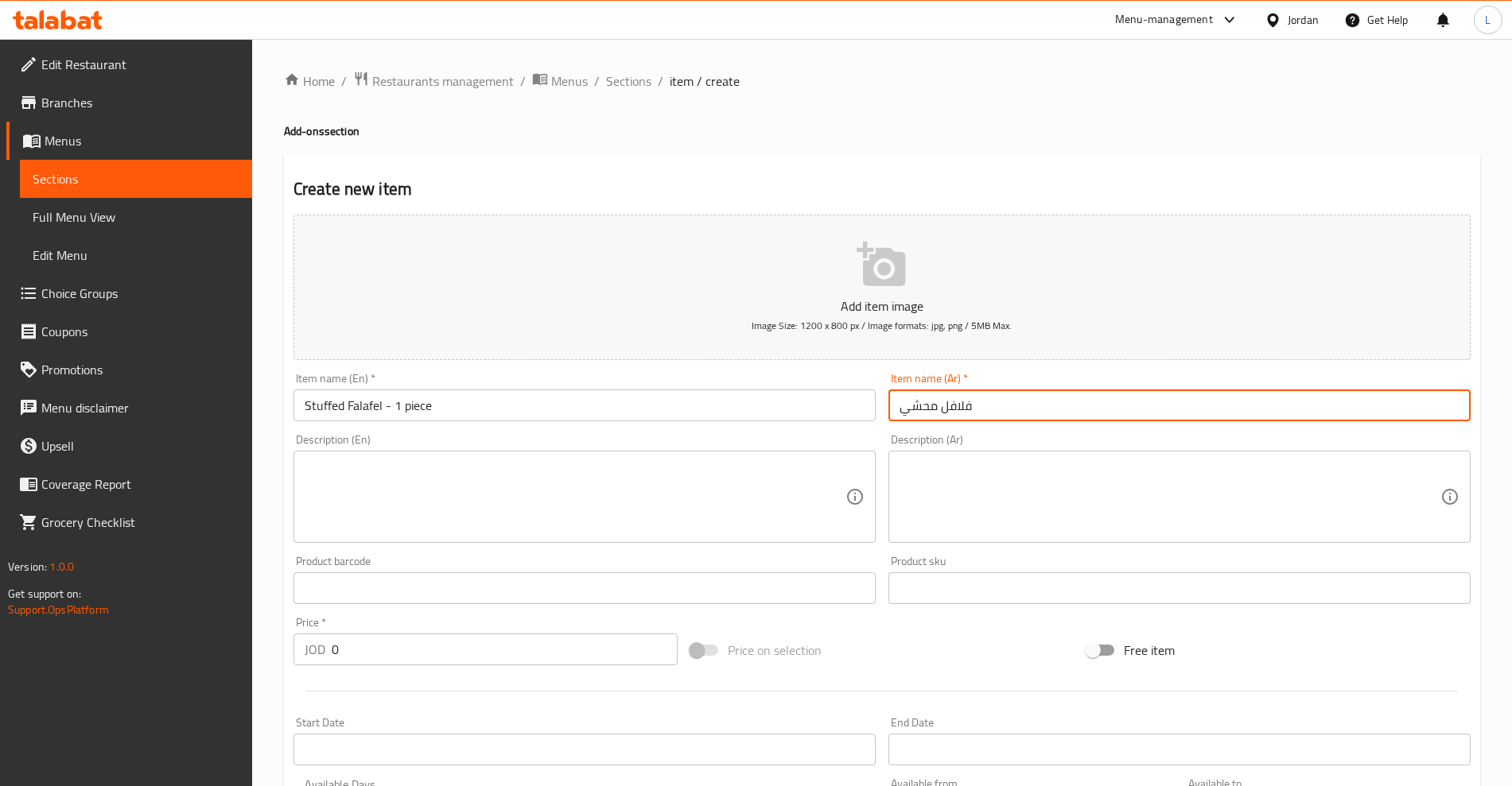
click at [1033, 407] on input "فلافل محشي" at bounding box center [1180, 405] width 582 height 31
click at [626, 500] on textarea at bounding box center [575, 498] width 541 height 75
click at [899, 412] on input "فلافل محشي - حبه" at bounding box center [1180, 405] width 582 height 31
type input "فلافل محشي - حبه"
click at [532, 458] on div "Description (En)" at bounding box center [585, 497] width 582 height 93
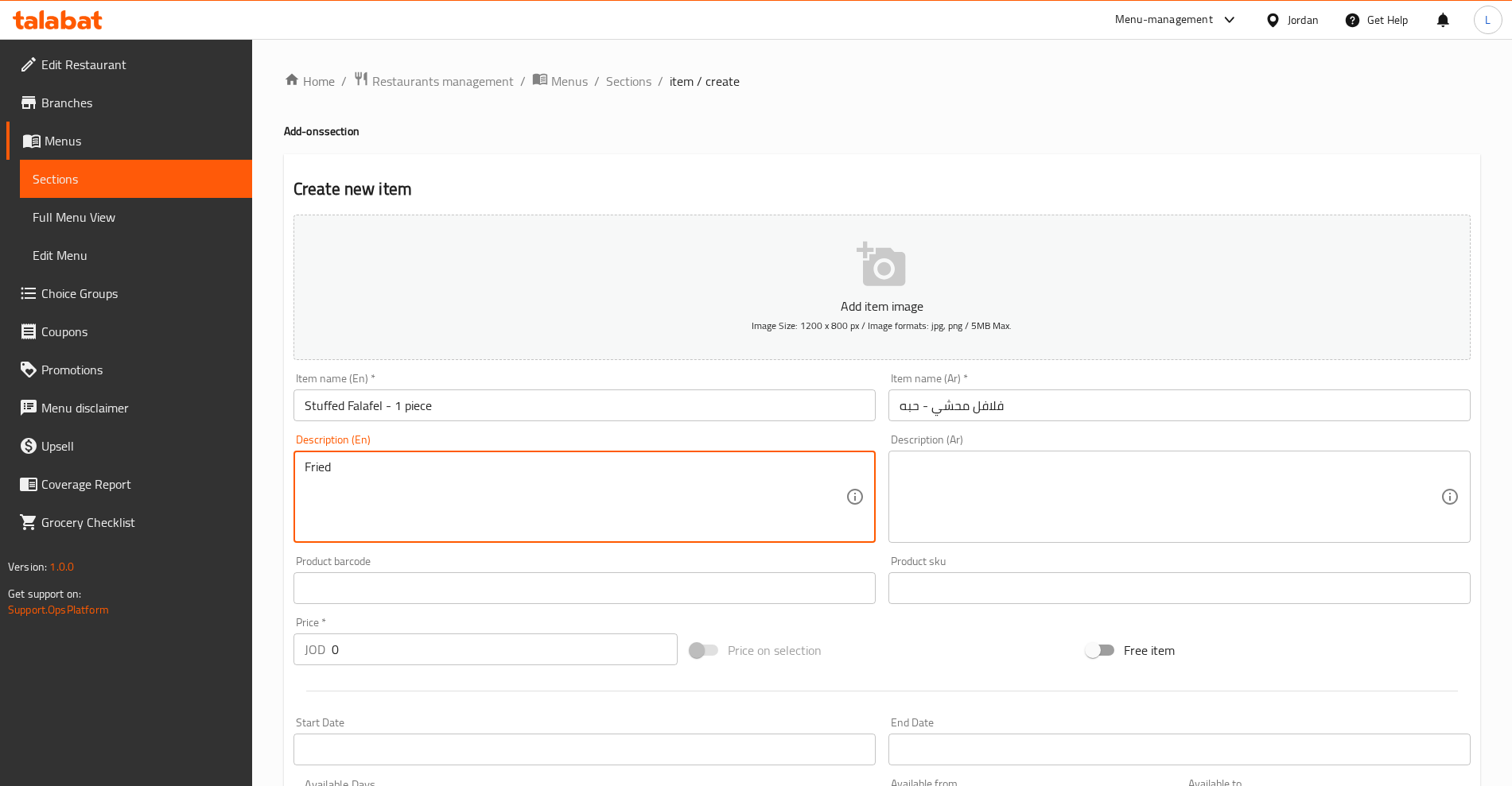
type textarea "Fried"
click at [972, 510] on textarea at bounding box center [1170, 498] width 541 height 75
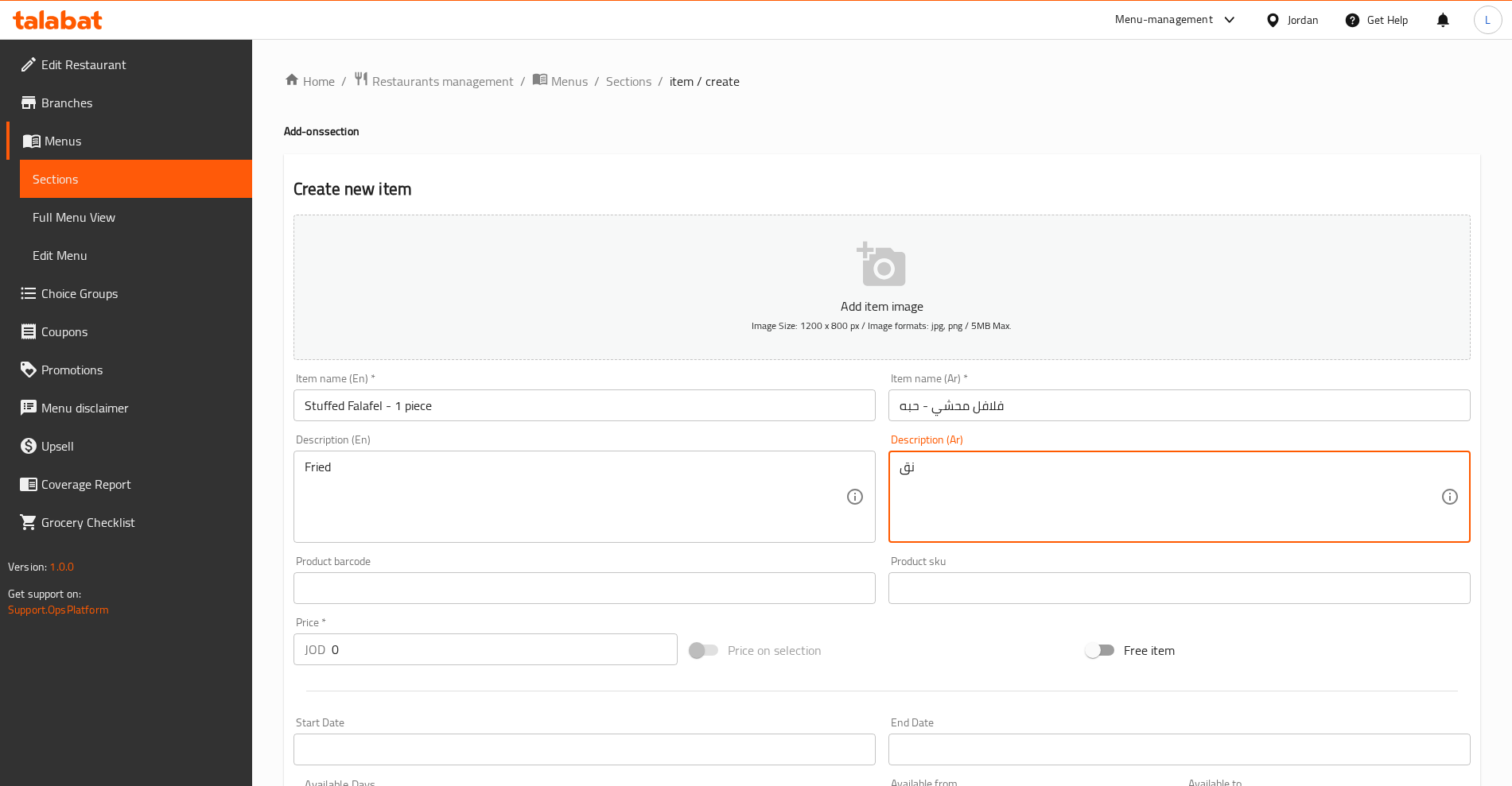
type textarea "ن"
type textarea "مقلي"
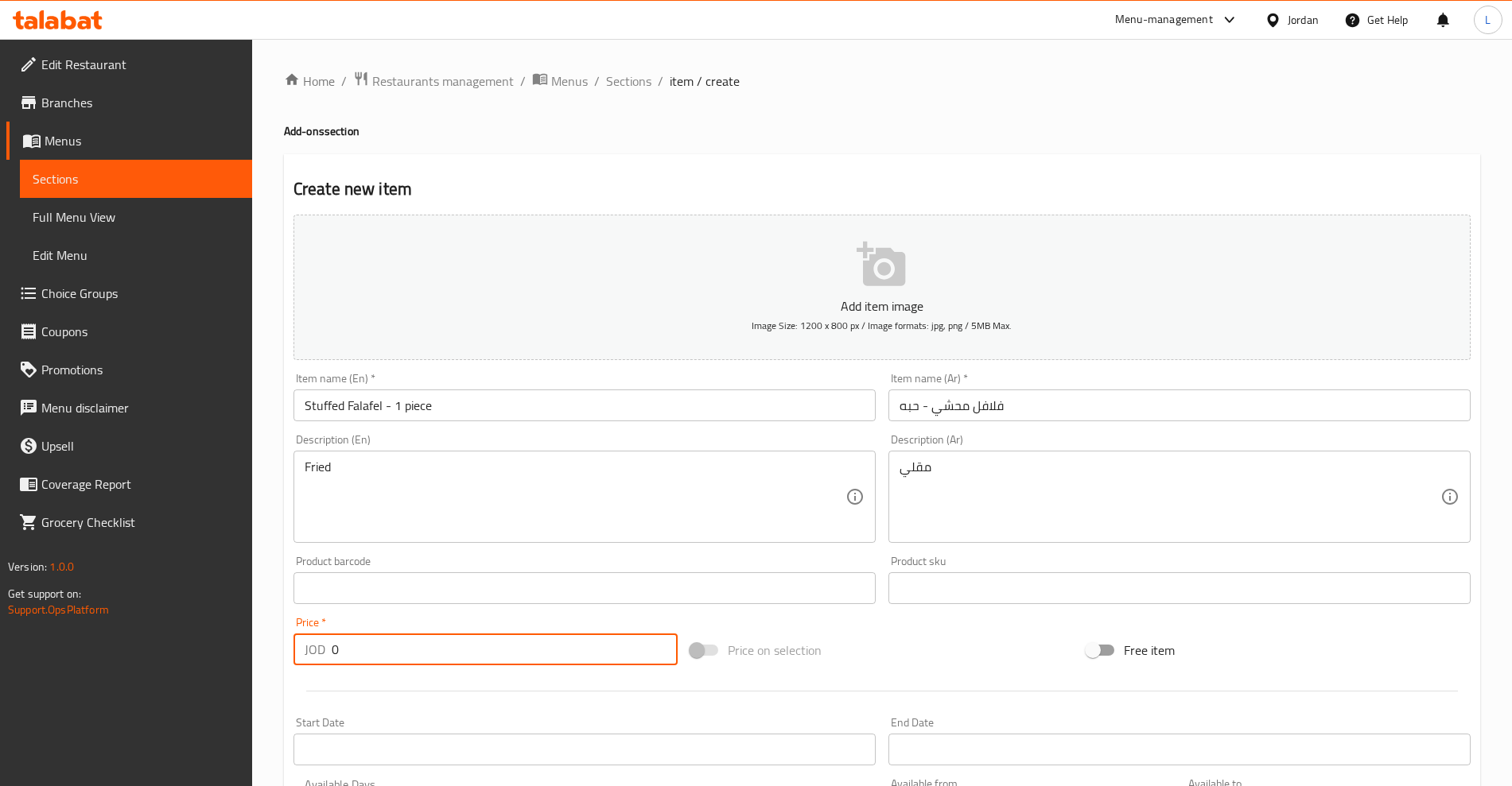
drag, startPoint x: 349, startPoint y: 661, endPoint x: 309, endPoint y: 661, distance: 40.0
click at [309, 661] on div "JOD 0 Price *" at bounding box center [486, 649] width 385 height 31
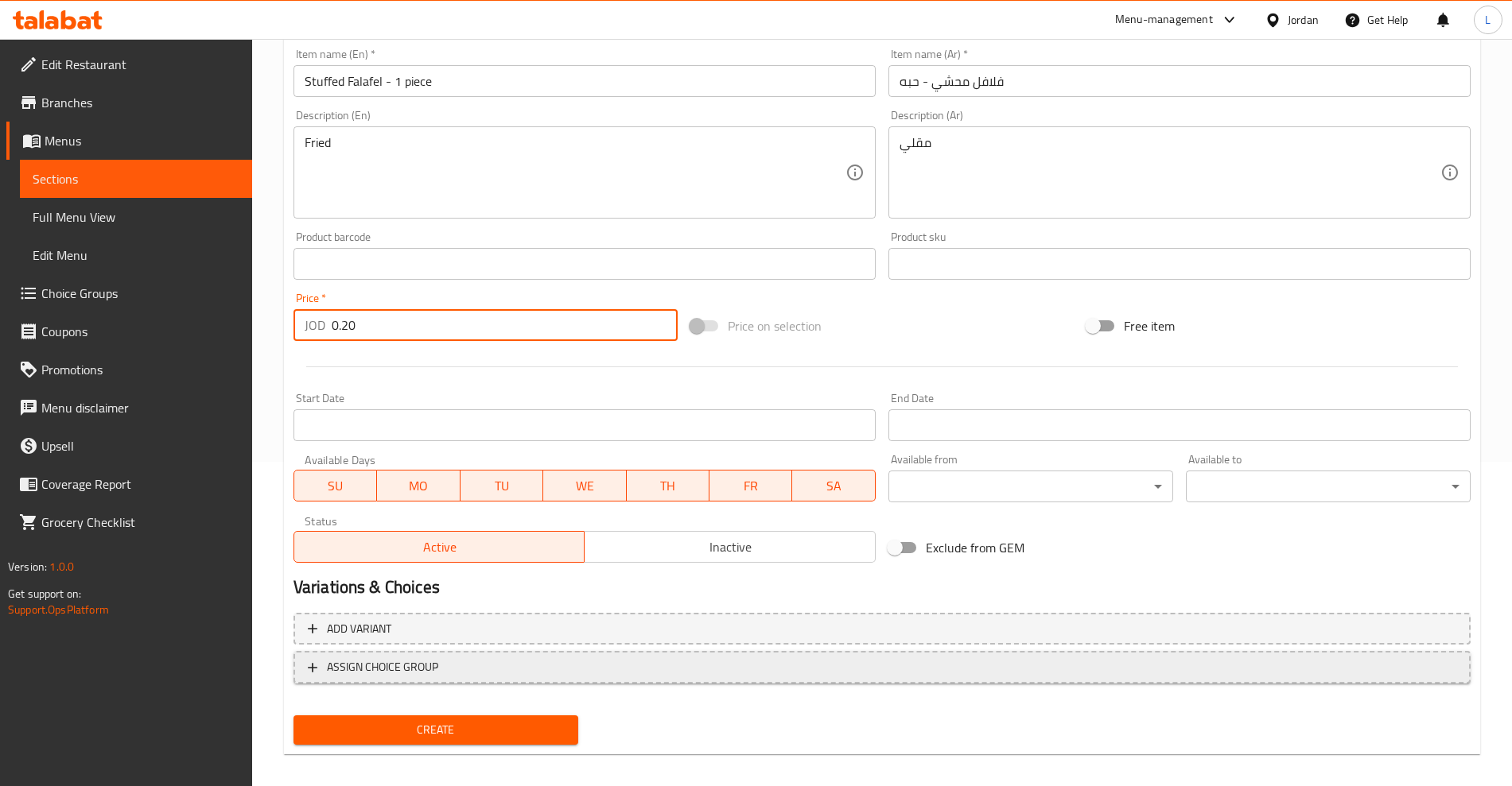
scroll to position [337, 0]
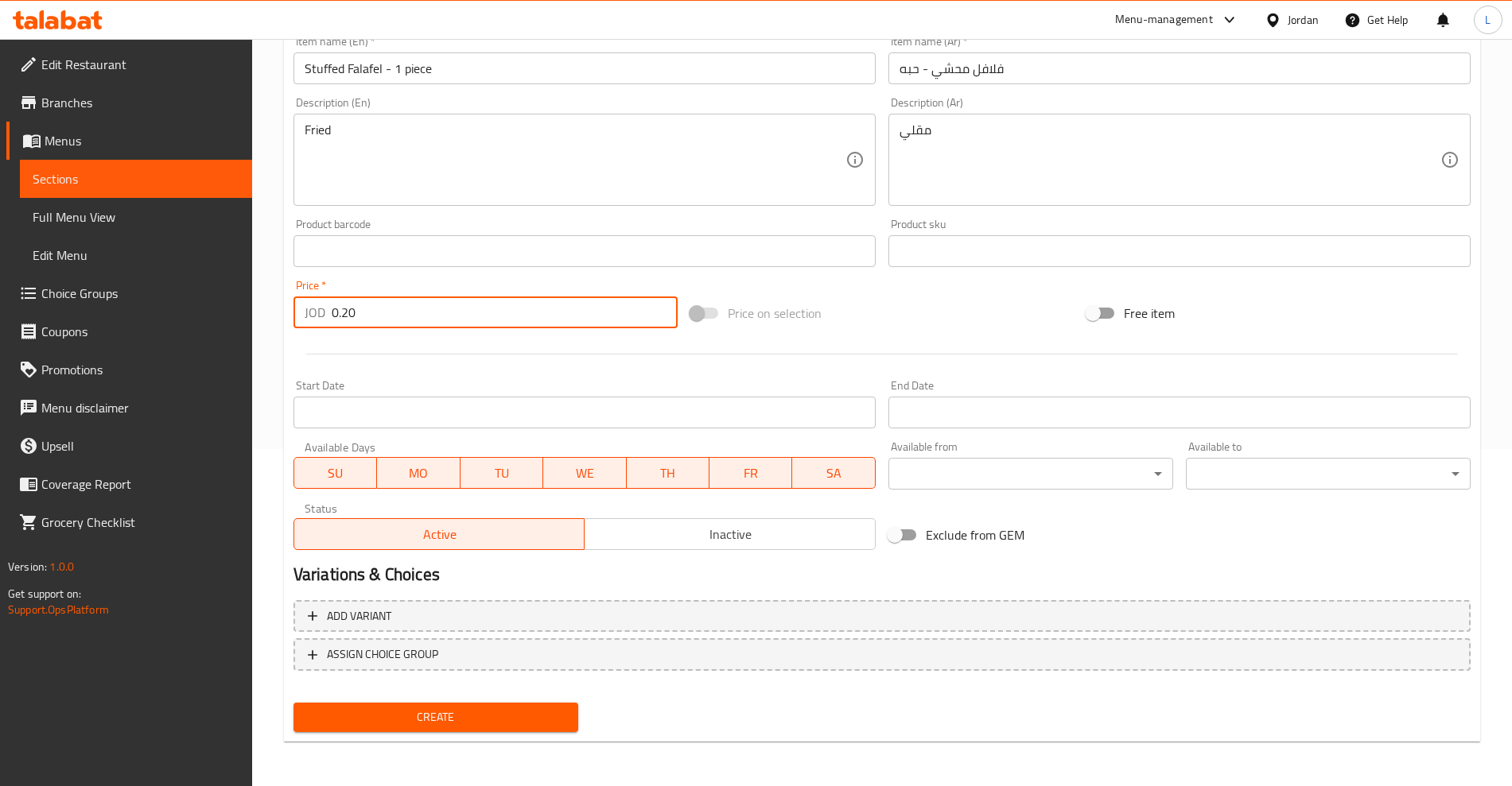
type input "0.20"
drag, startPoint x: 438, startPoint y: 710, endPoint x: 390, endPoint y: 589, distance: 130.2
click at [435, 711] on span "Create" at bounding box center [436, 718] width 260 height 20
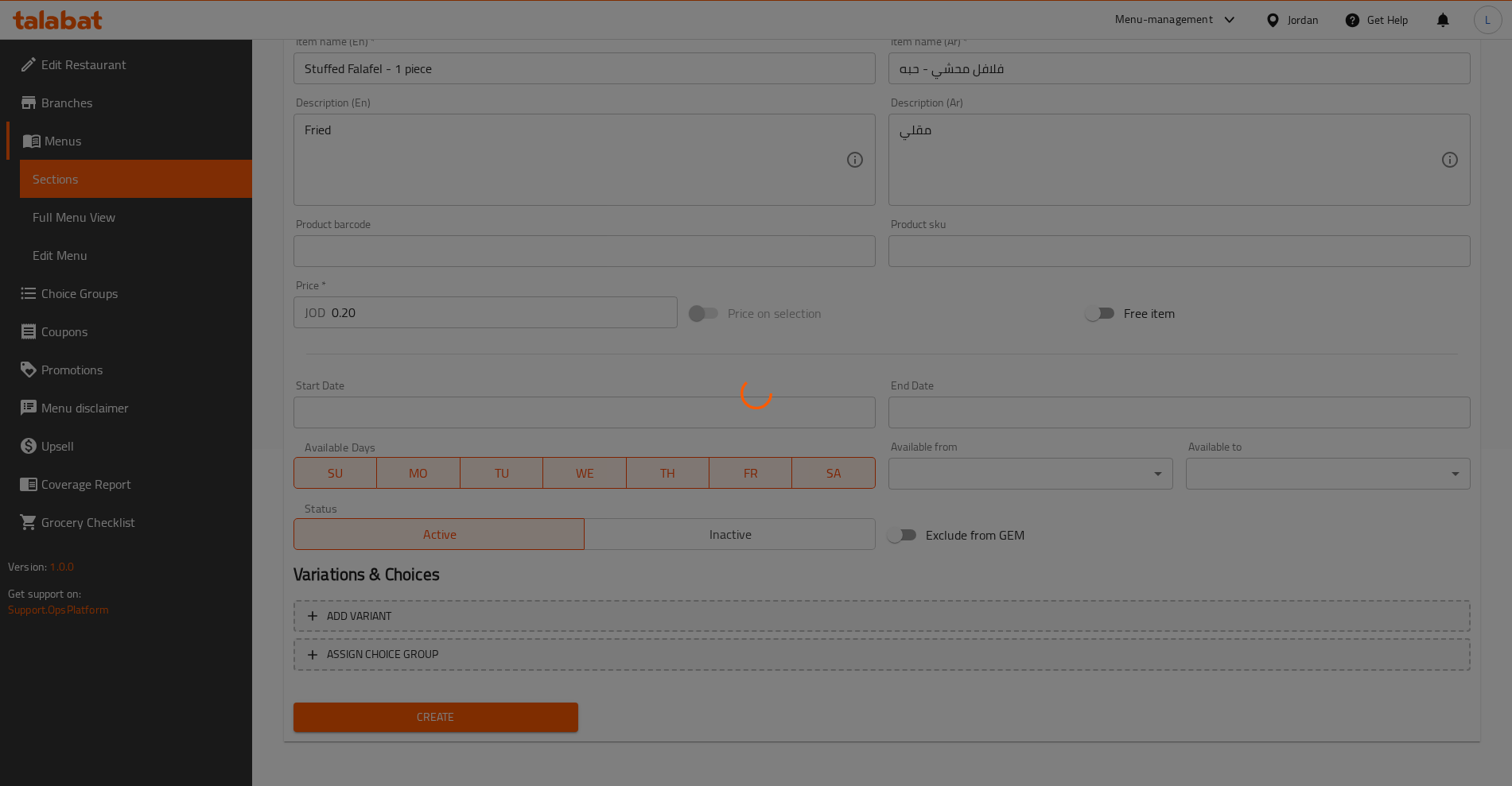
type input "0"
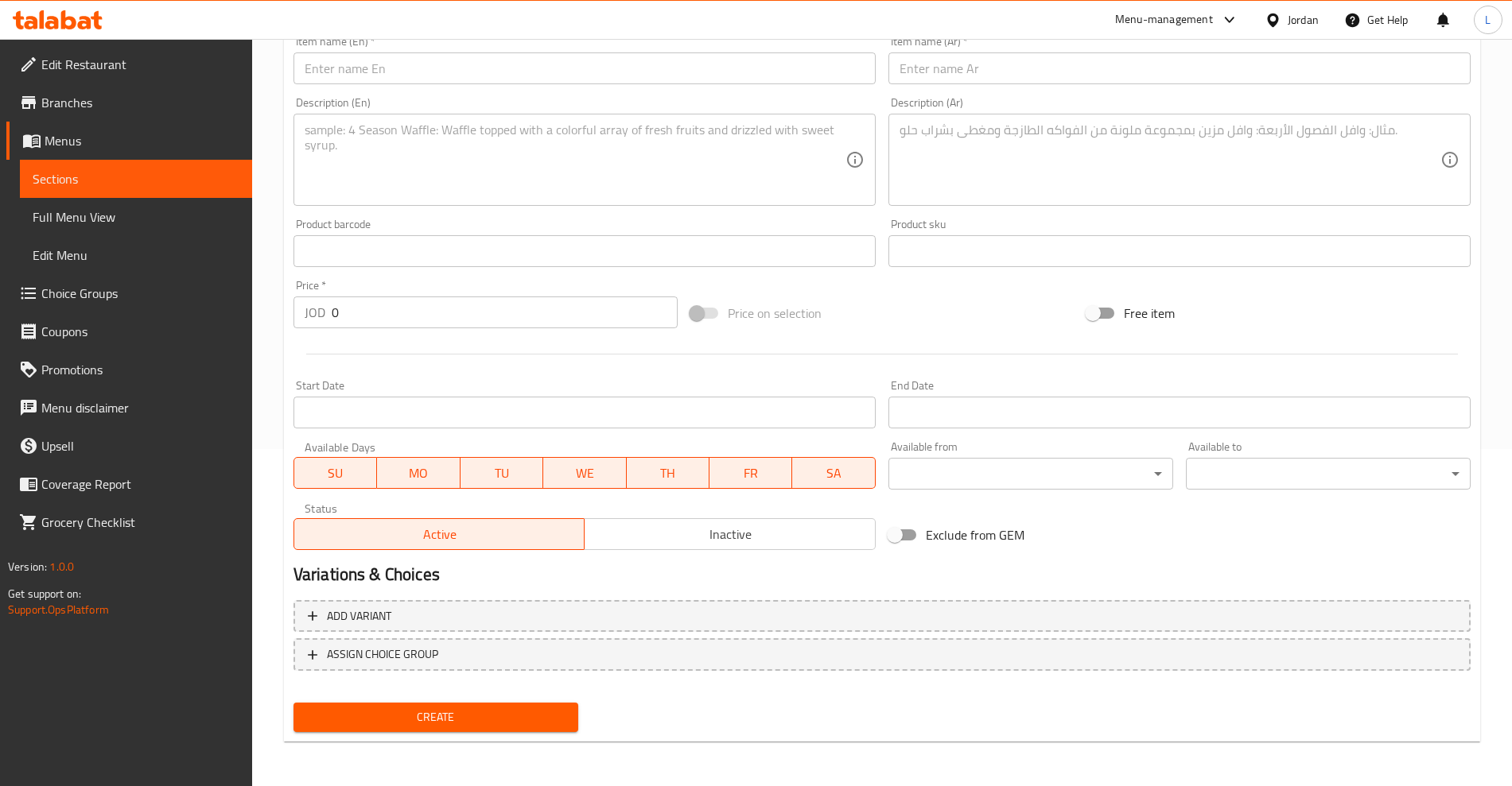
scroll to position [0, 0]
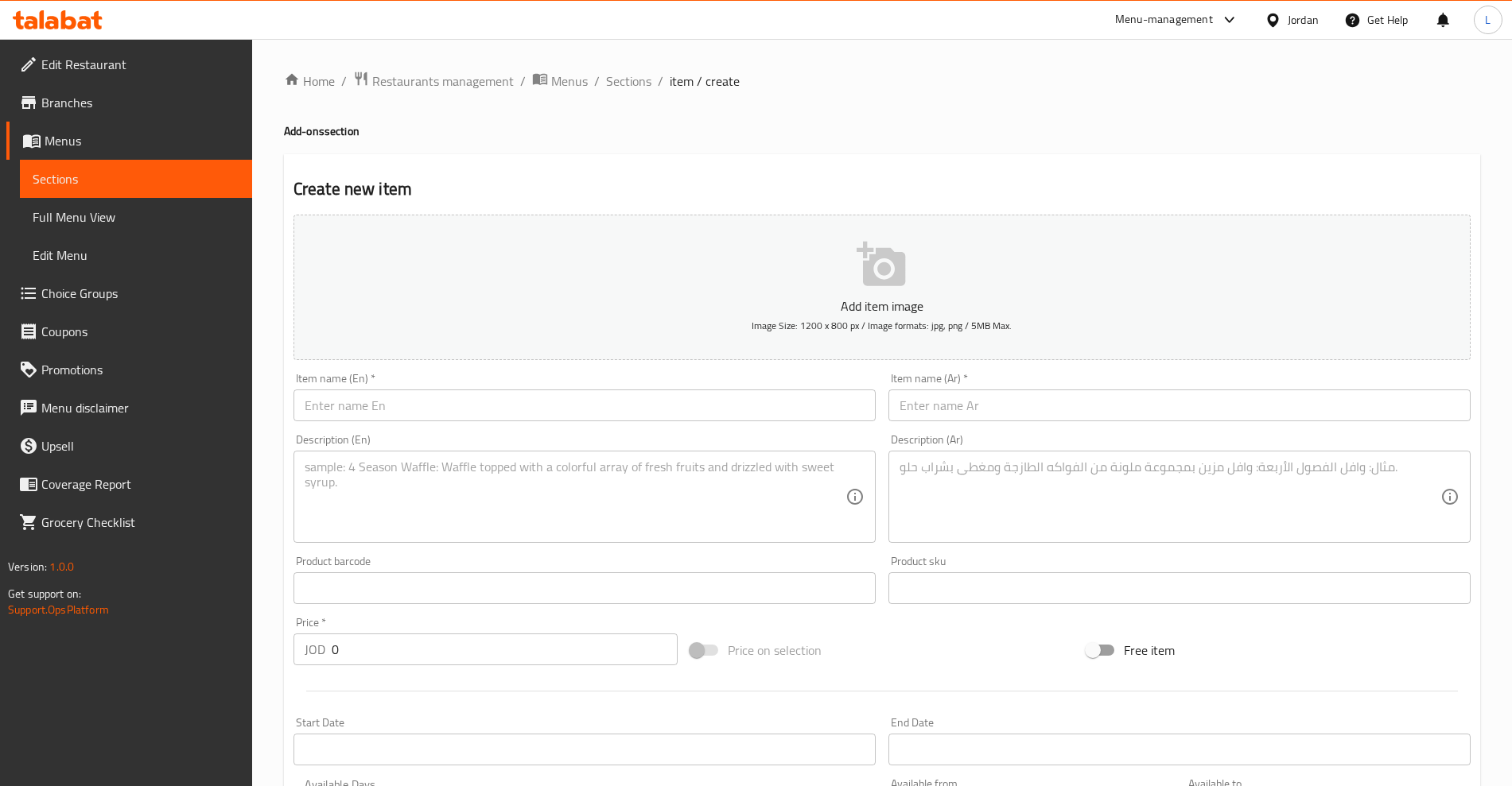
click at [61, 173] on span "Sections" at bounding box center [136, 179] width 207 height 19
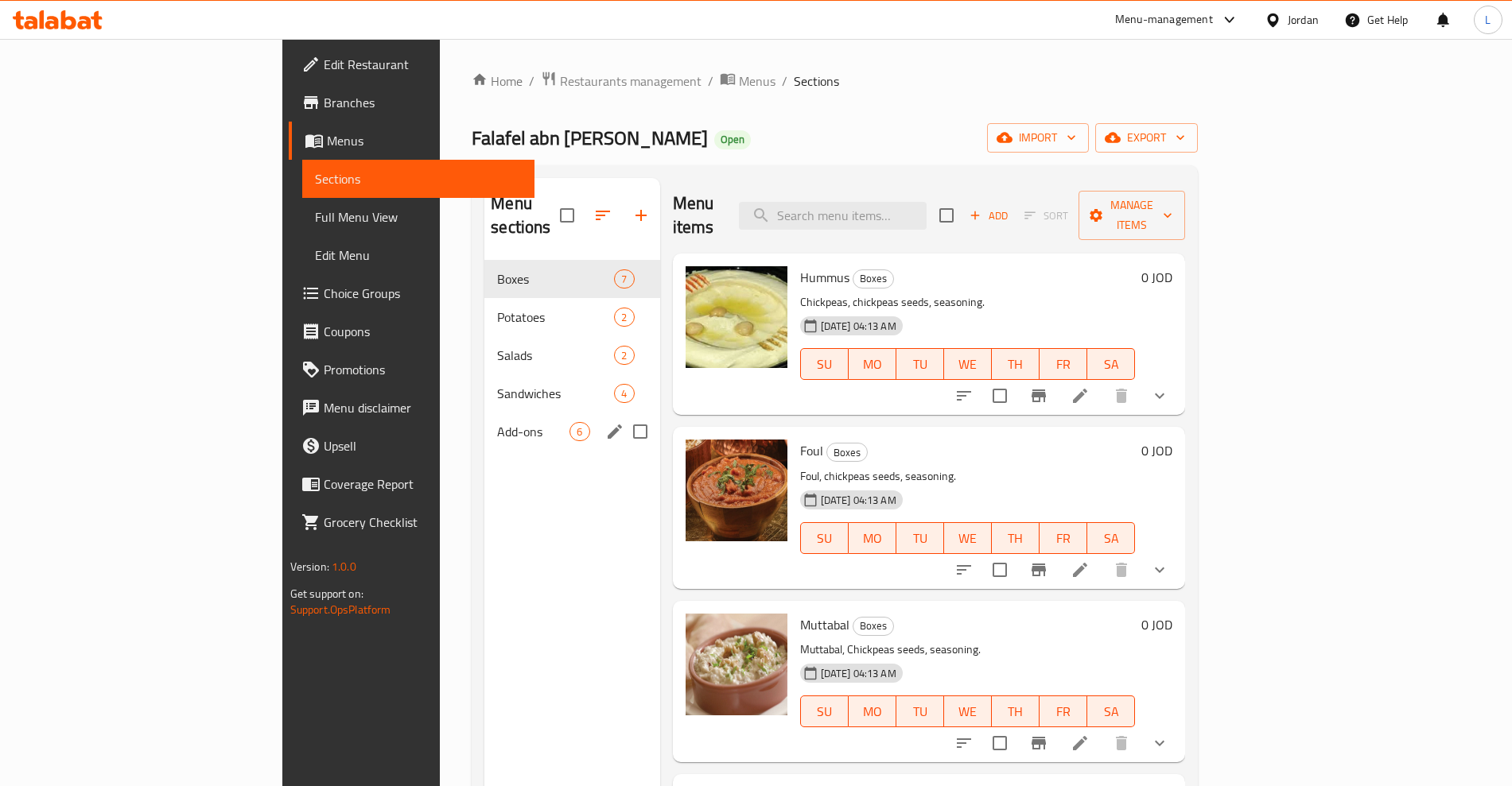
click at [497, 422] on span "Add-ons" at bounding box center [533, 431] width 73 height 19
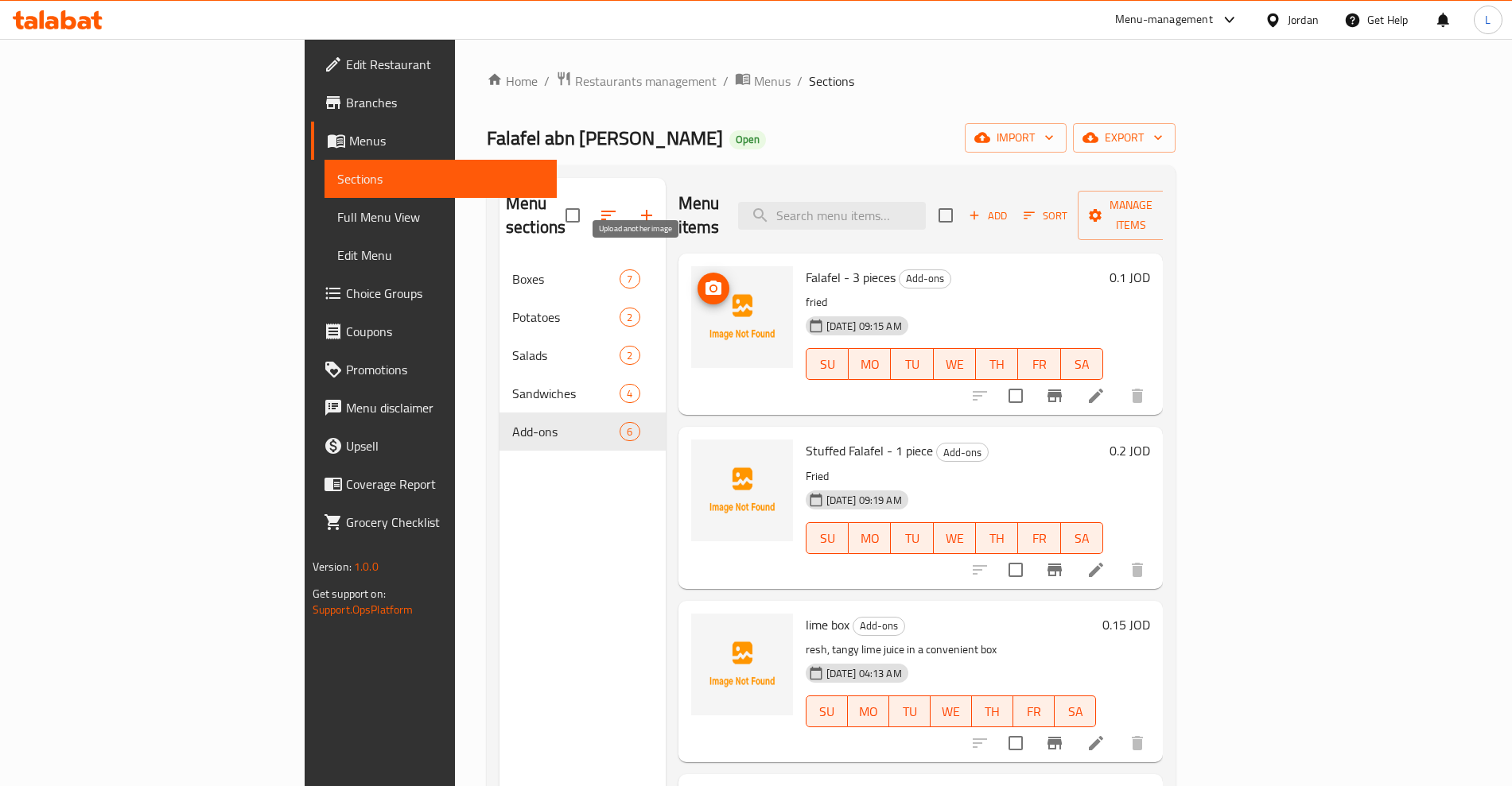
click at [703, 279] on icon "upload picture" at bounding box center [712, 288] width 19 height 19
click at [705, 454] on icon "upload picture" at bounding box center [713, 461] width 16 height 14
